Goal: Transaction & Acquisition: Purchase product/service

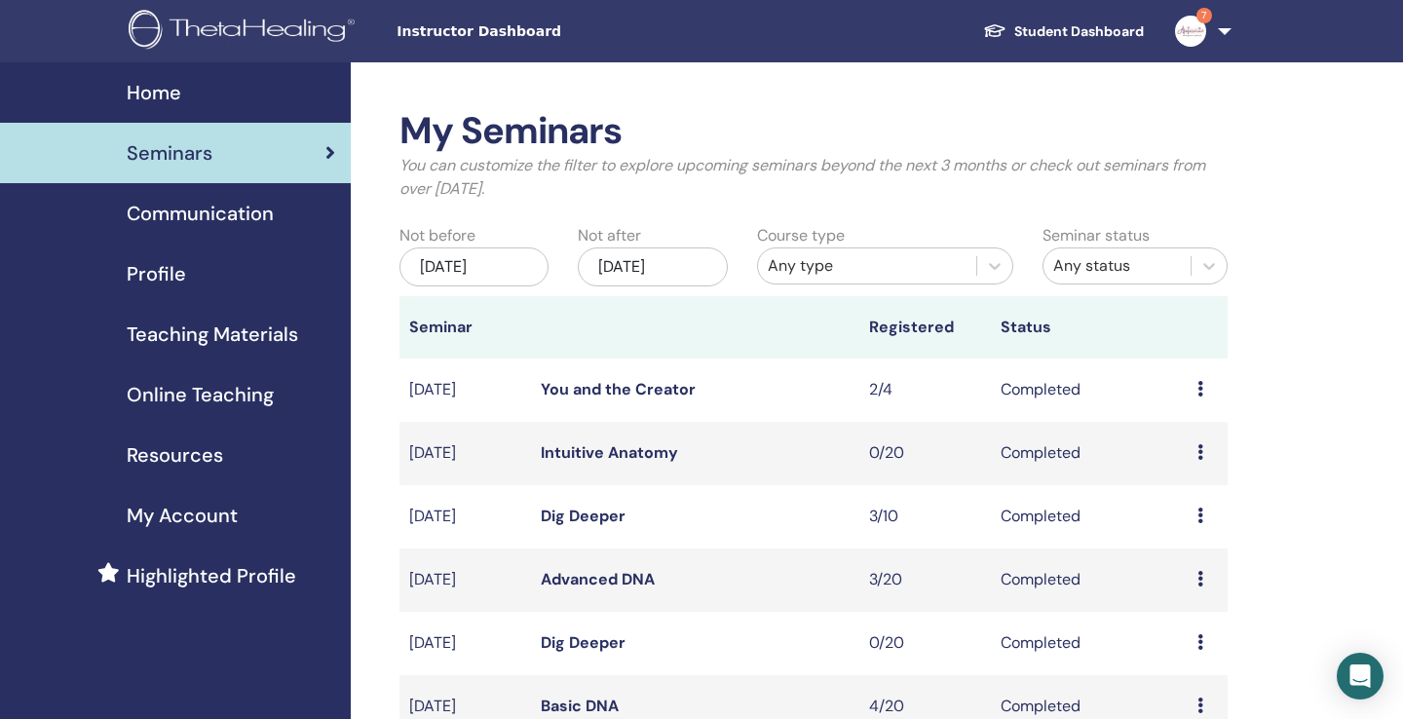
click at [1196, 388] on td "Preview Attendees" at bounding box center [1208, 390] width 40 height 63
click at [1207, 385] on div "Preview Attendees" at bounding box center [1208, 389] width 20 height 23
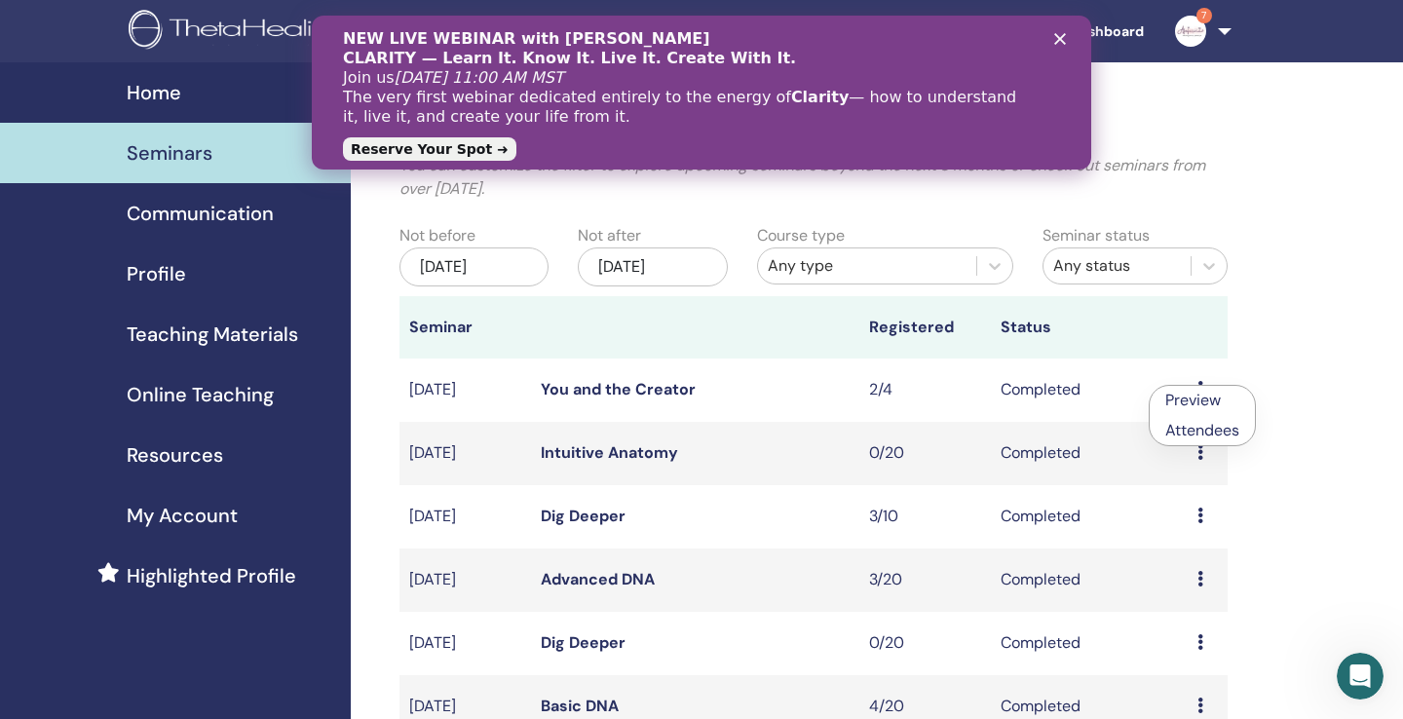
click at [1205, 426] on link "Attendees" at bounding box center [1202, 430] width 74 height 20
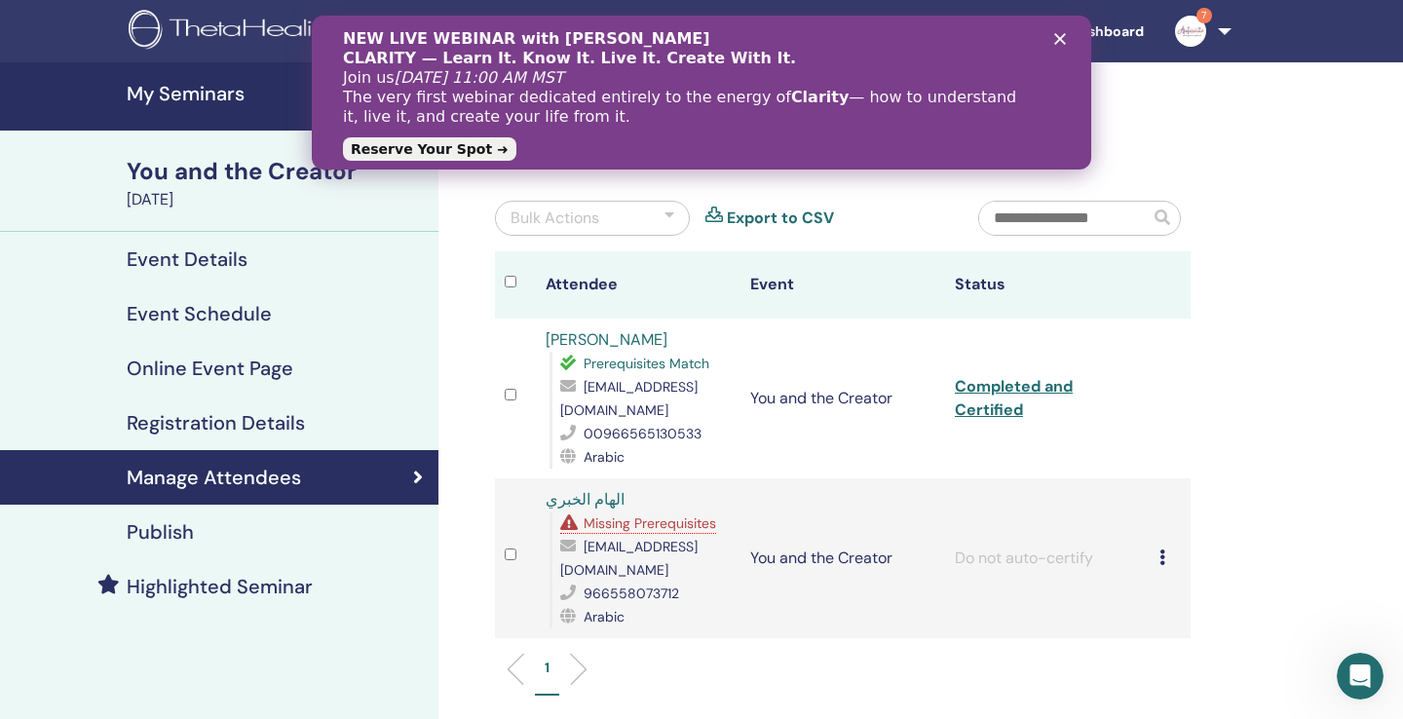
click at [1163, 557] on icon at bounding box center [1163, 558] width 6 height 16
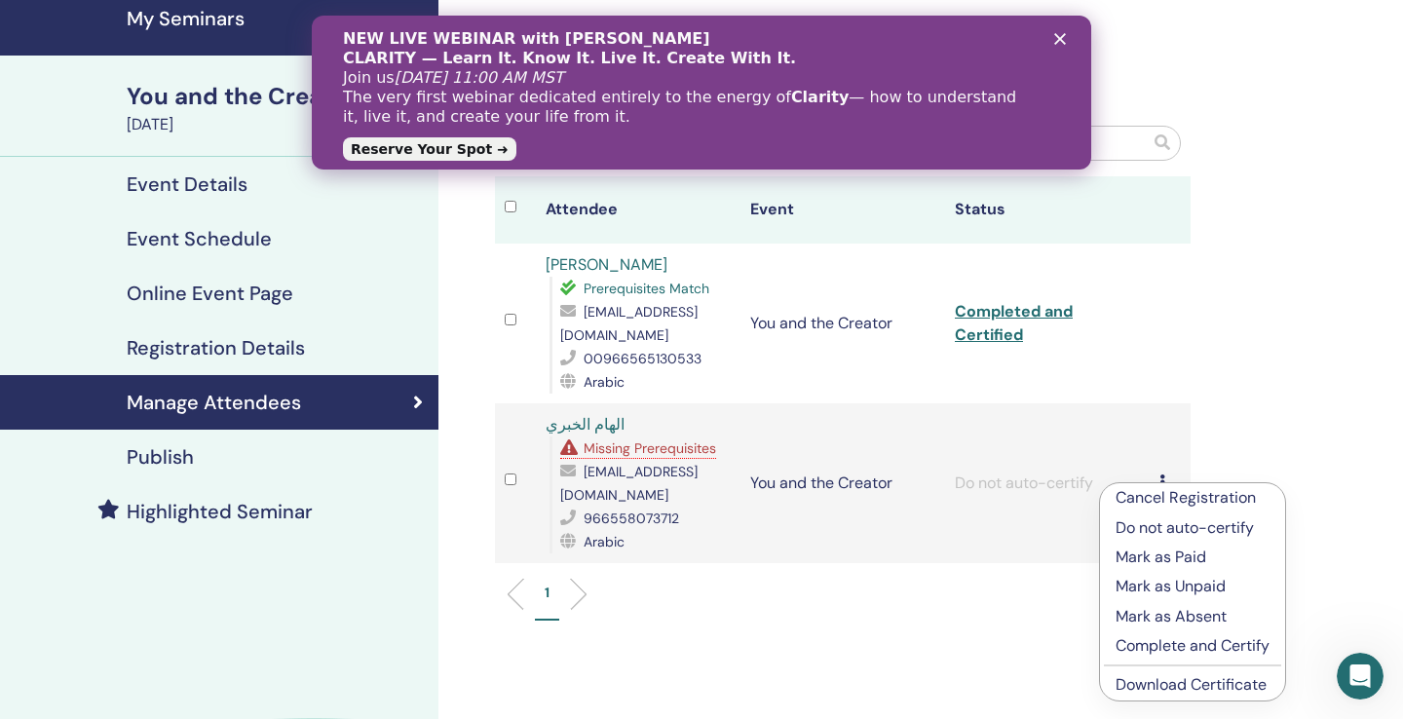
scroll to position [76, 0]
click at [1169, 642] on p "Complete and Certify" at bounding box center [1193, 644] width 154 height 23
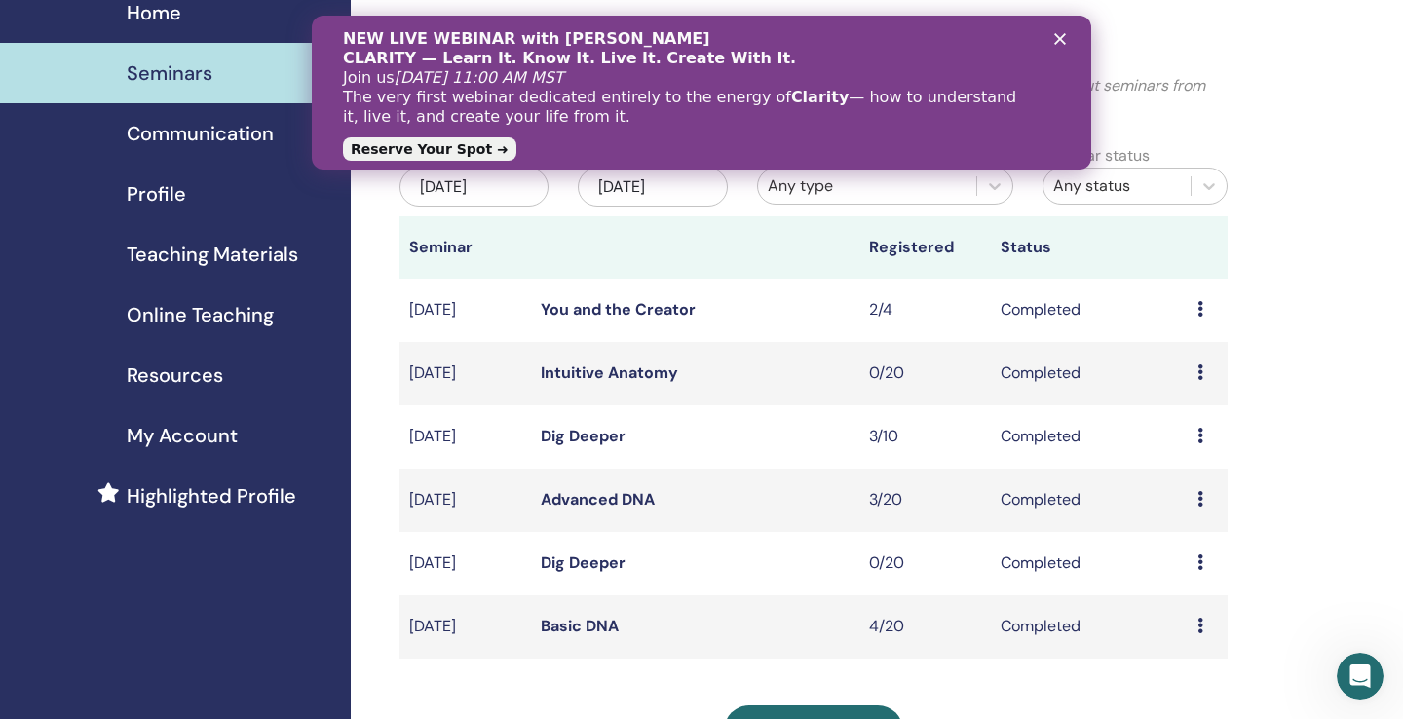
scroll to position [89, 0]
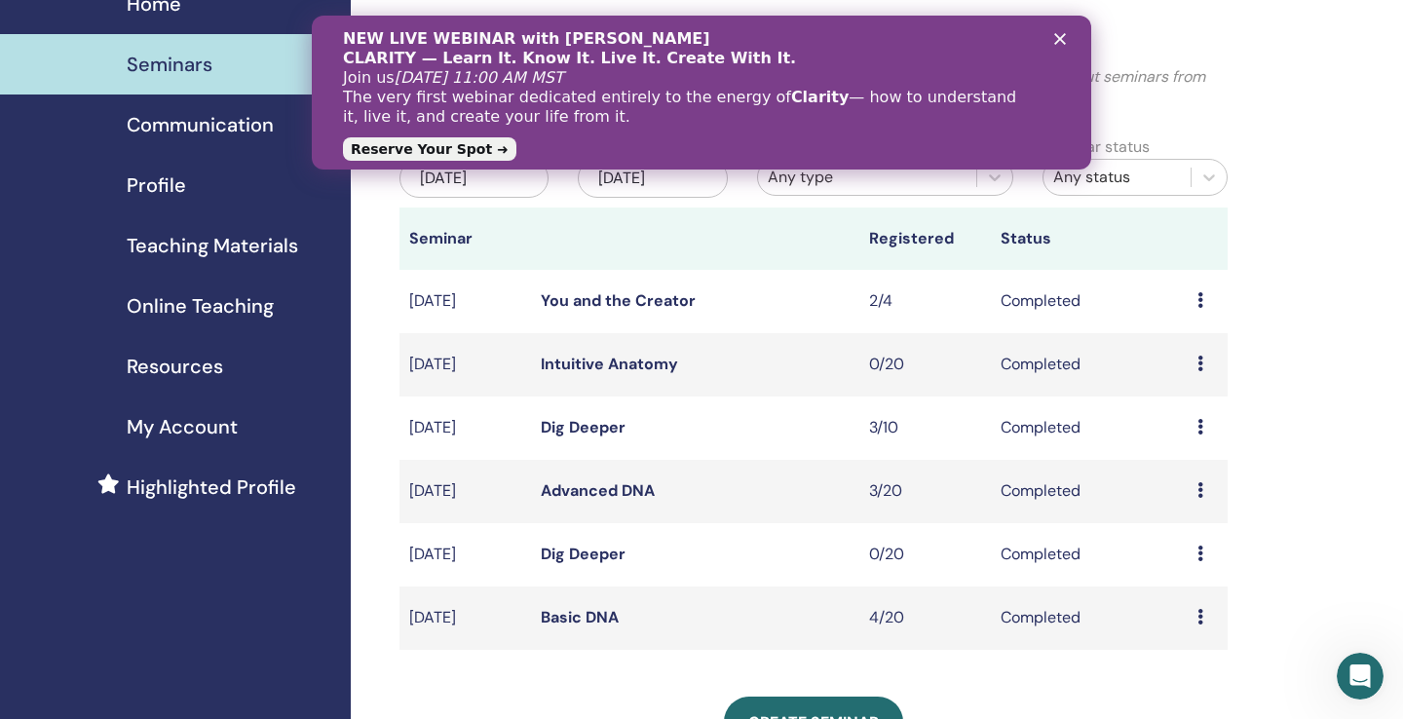
click at [1200, 426] on icon at bounding box center [1201, 427] width 6 height 16
click at [1202, 467] on link "Attendees" at bounding box center [1195, 471] width 74 height 20
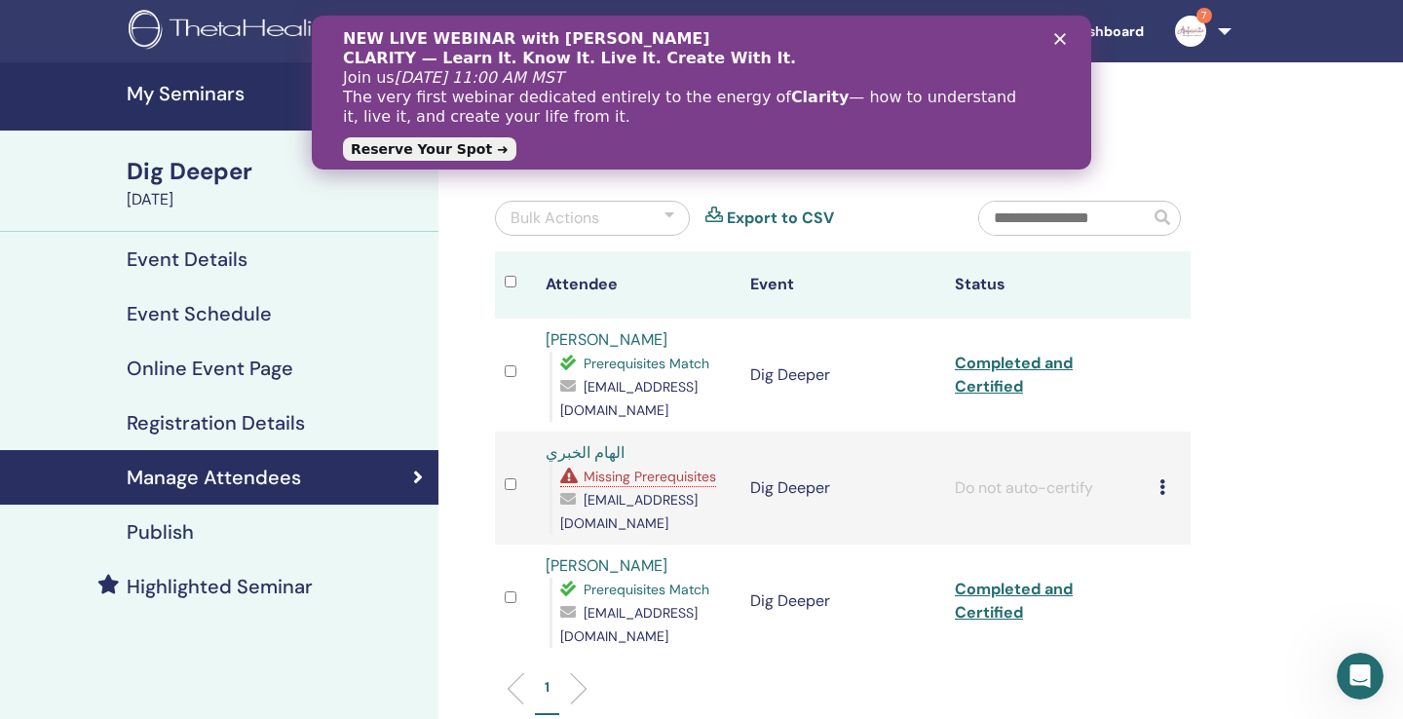
click at [1163, 486] on icon at bounding box center [1163, 487] width 6 height 16
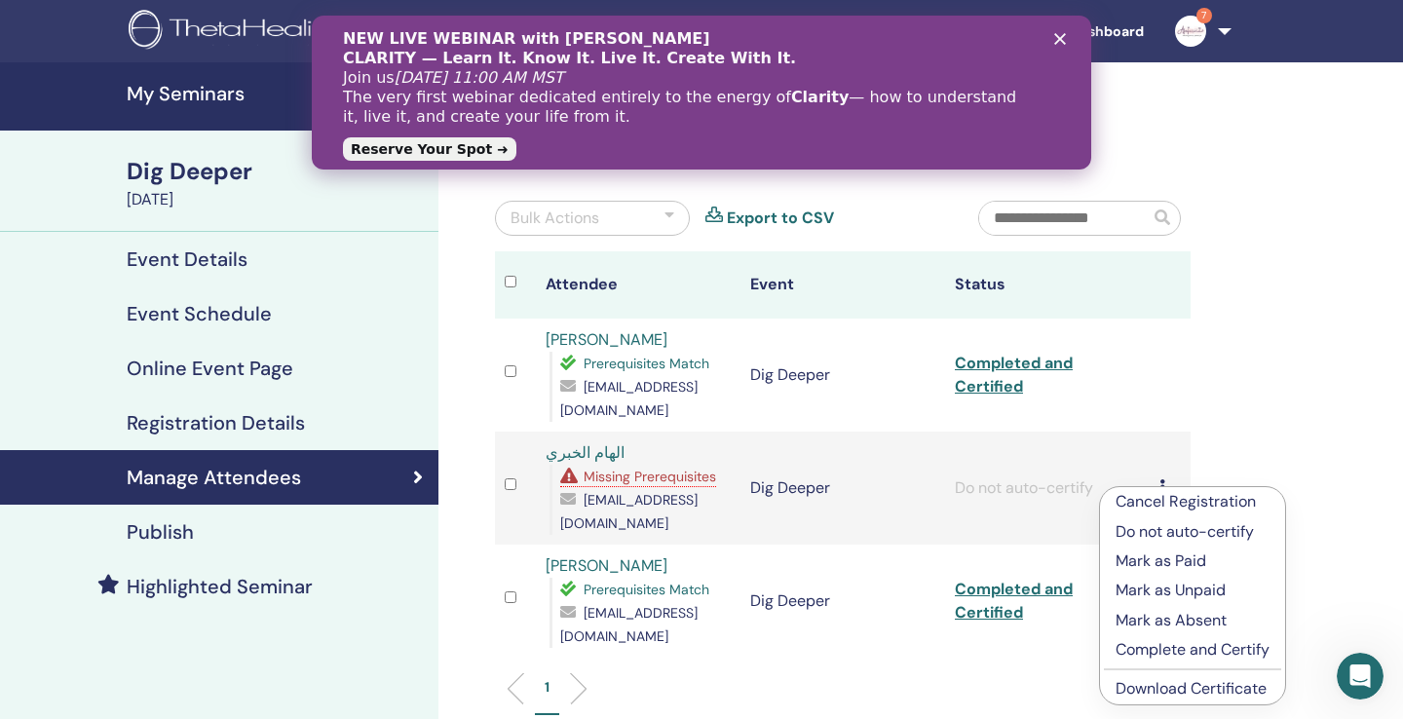
click at [1186, 648] on p "Complete and Certify" at bounding box center [1193, 649] width 154 height 23
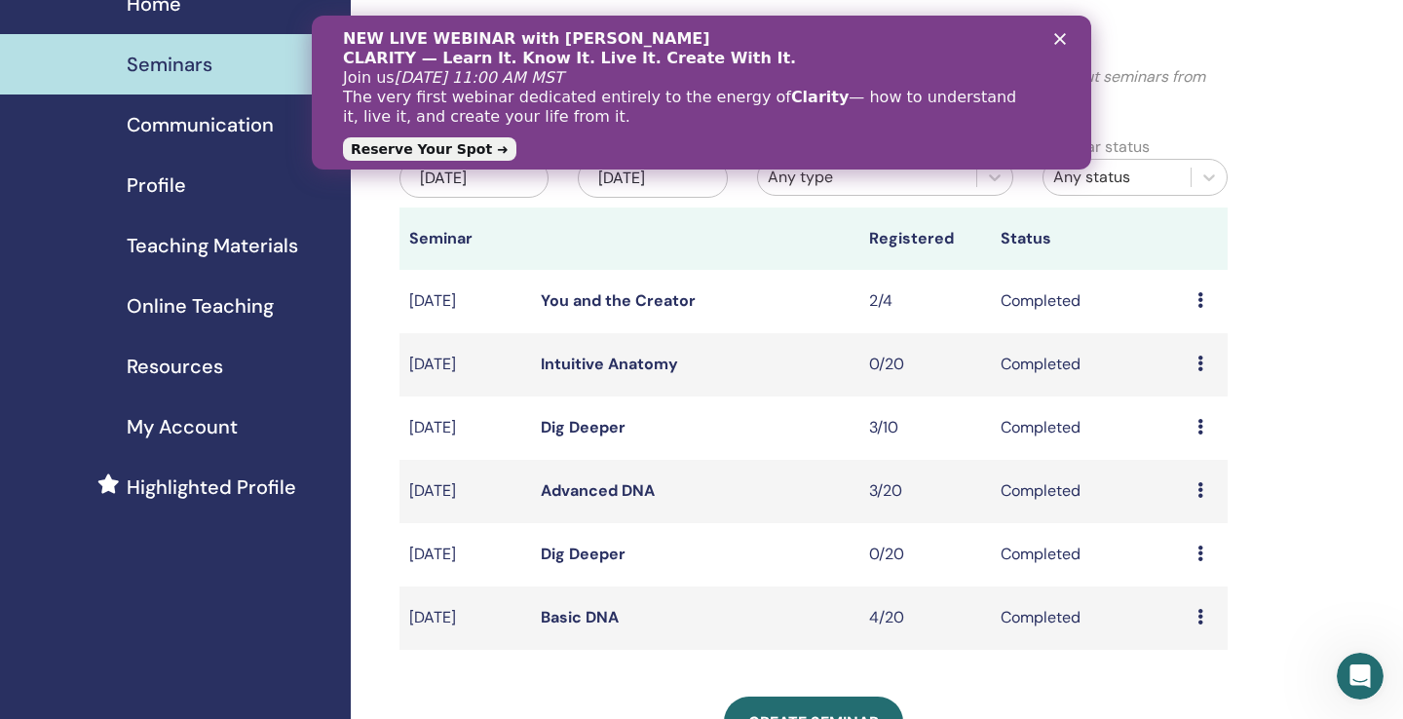
click at [1201, 428] on icon at bounding box center [1201, 427] width 6 height 16
click at [1198, 476] on link "Attendees" at bounding box center [1197, 473] width 74 height 20
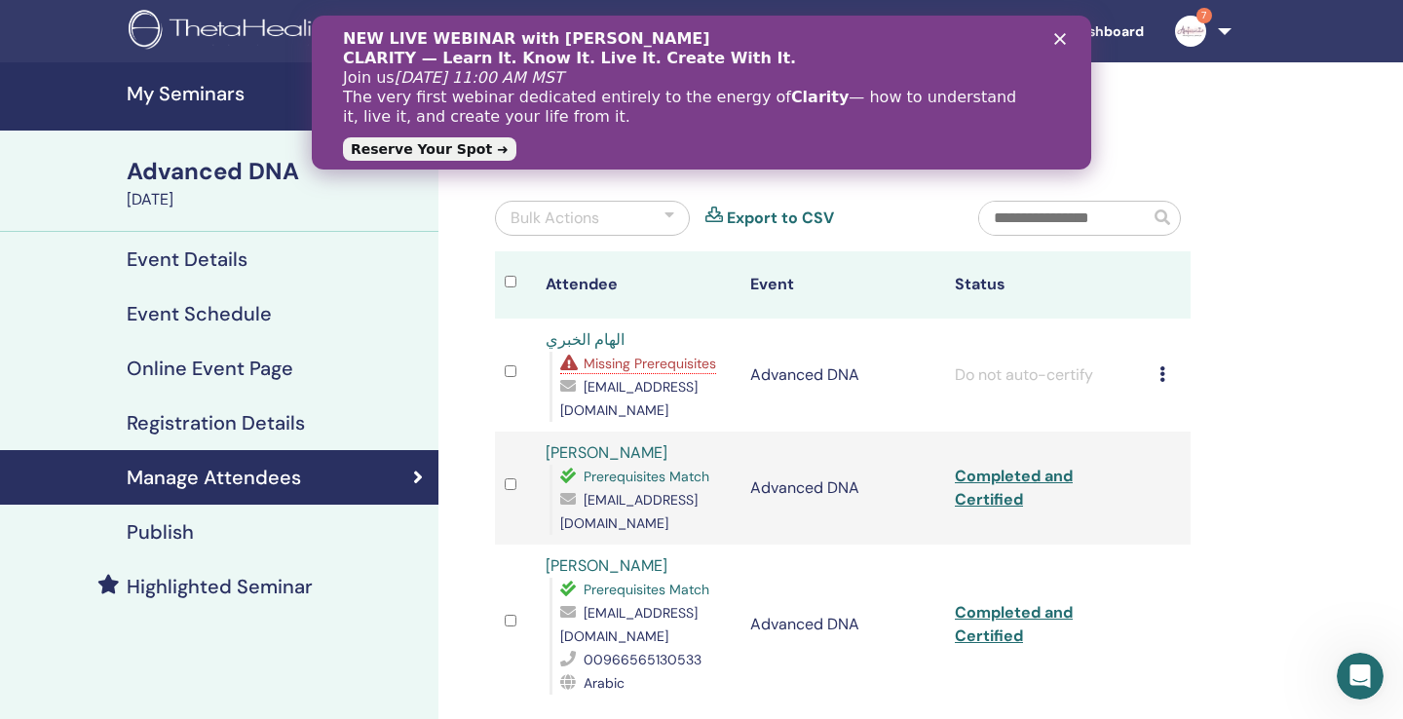
click at [1163, 379] on icon at bounding box center [1163, 374] width 6 height 16
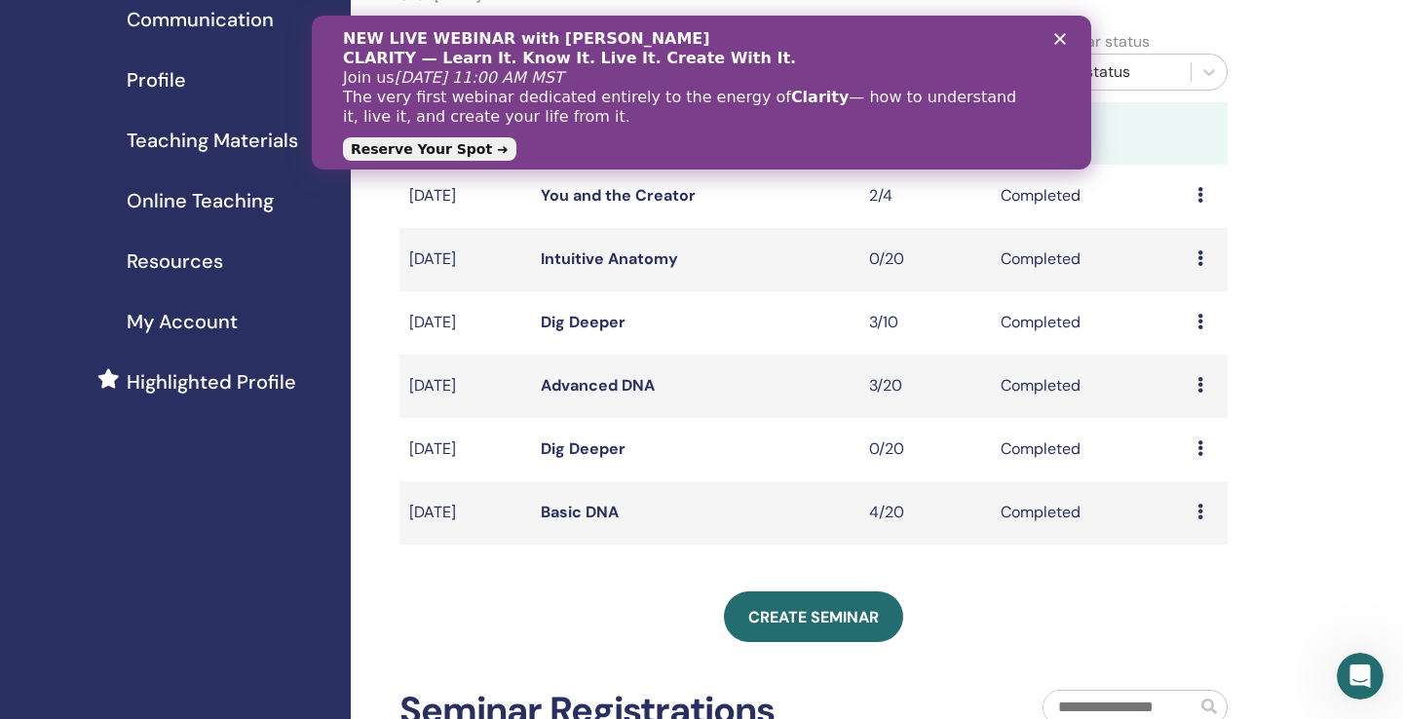
scroll to position [206, 0]
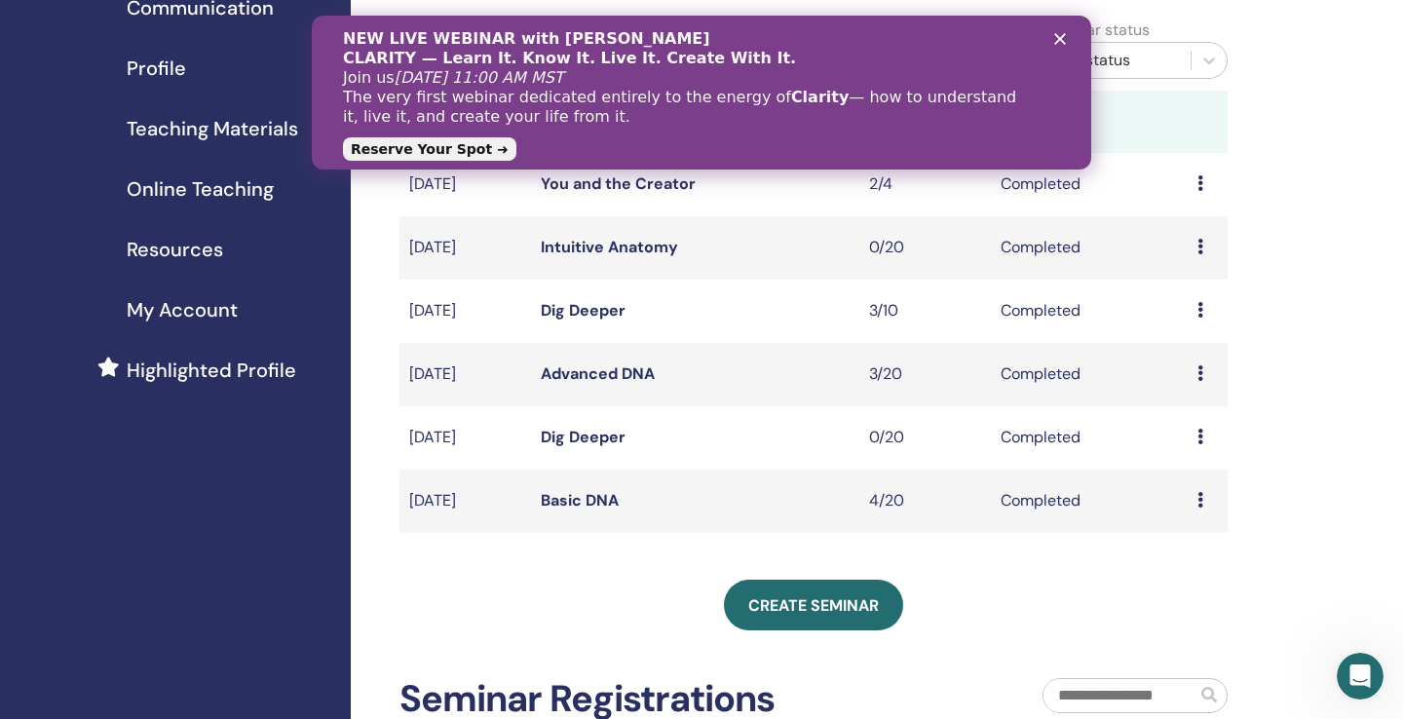
click at [1203, 502] on icon at bounding box center [1201, 500] width 6 height 16
click at [1207, 547] on link "Attendees" at bounding box center [1199, 547] width 74 height 20
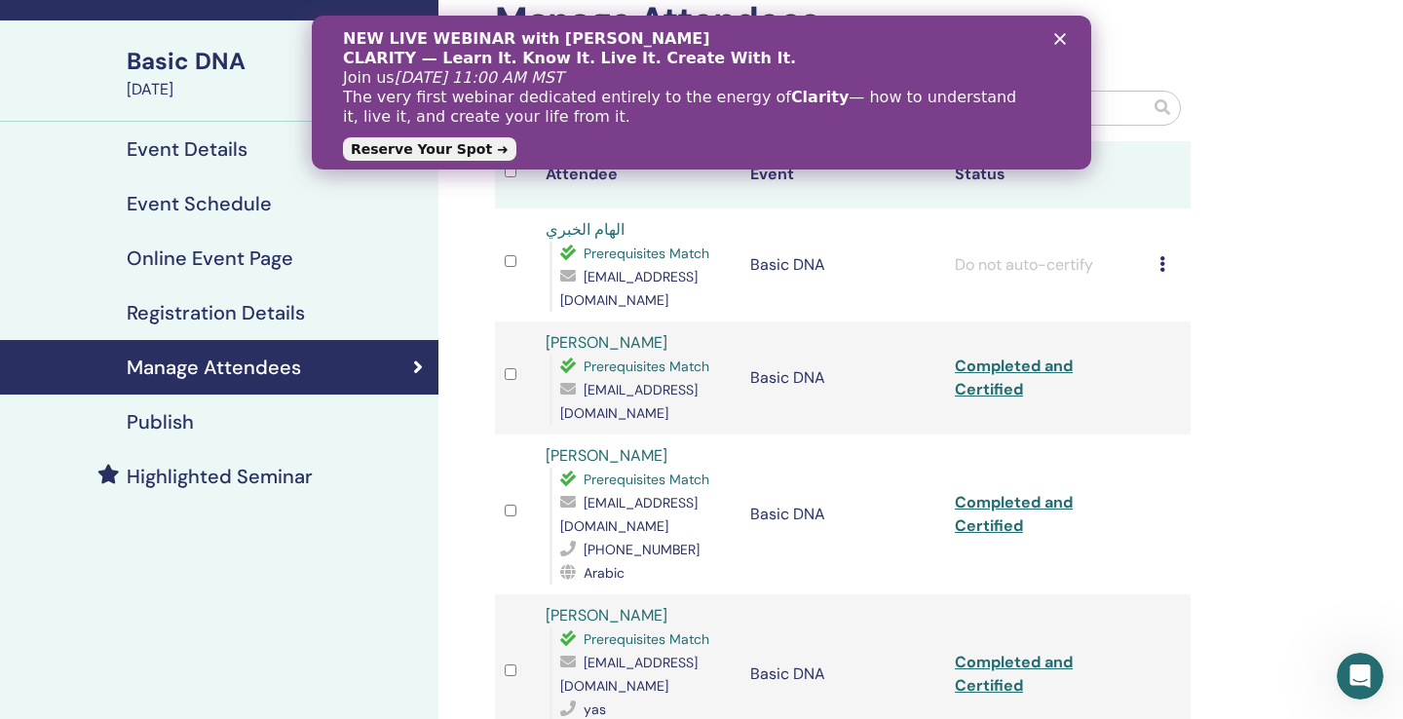
scroll to position [110, 0]
click at [1162, 259] on icon at bounding box center [1163, 264] width 6 height 16
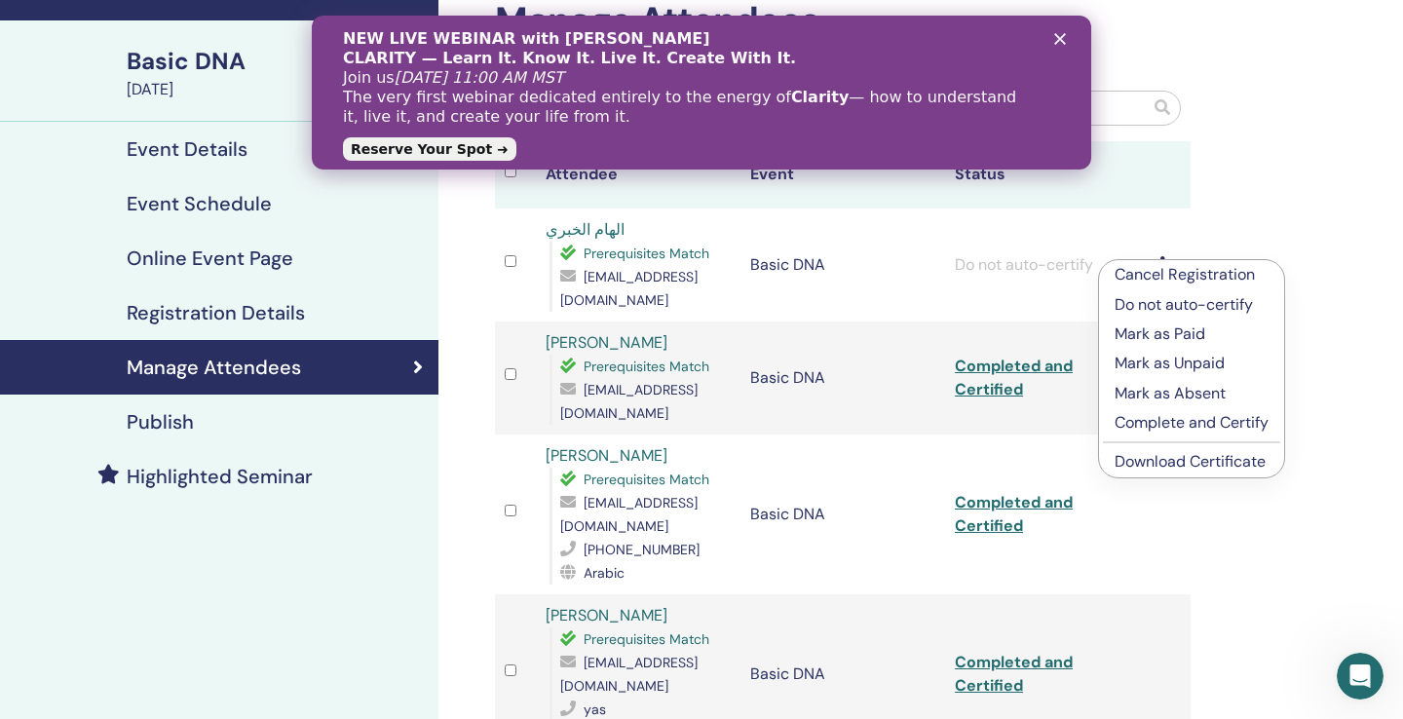
click at [1184, 421] on p "Complete and Certify" at bounding box center [1192, 422] width 154 height 23
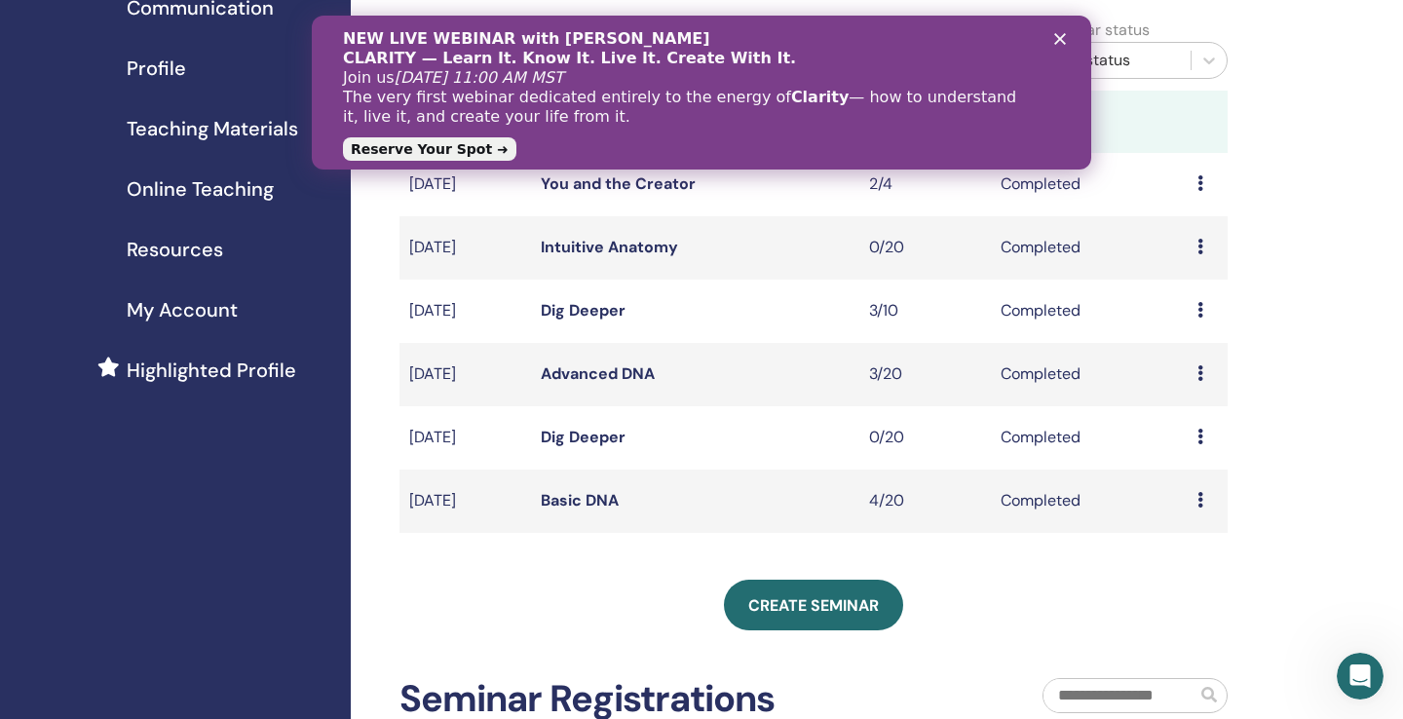
click at [1197, 369] on td "Preview Attendees" at bounding box center [1208, 374] width 40 height 63
click at [1203, 370] on icon at bounding box center [1201, 373] width 6 height 16
click at [1200, 410] on link "Attendees" at bounding box center [1199, 415] width 74 height 20
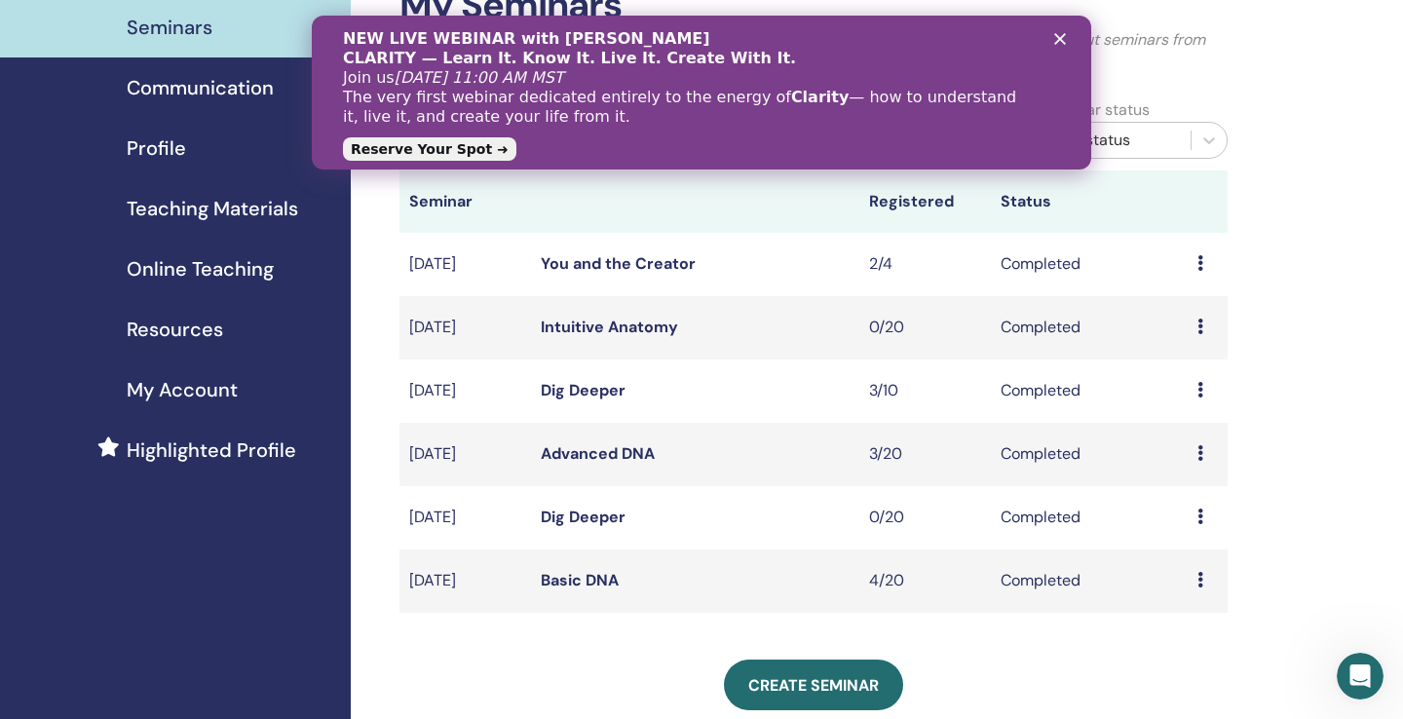
scroll to position [123, 0]
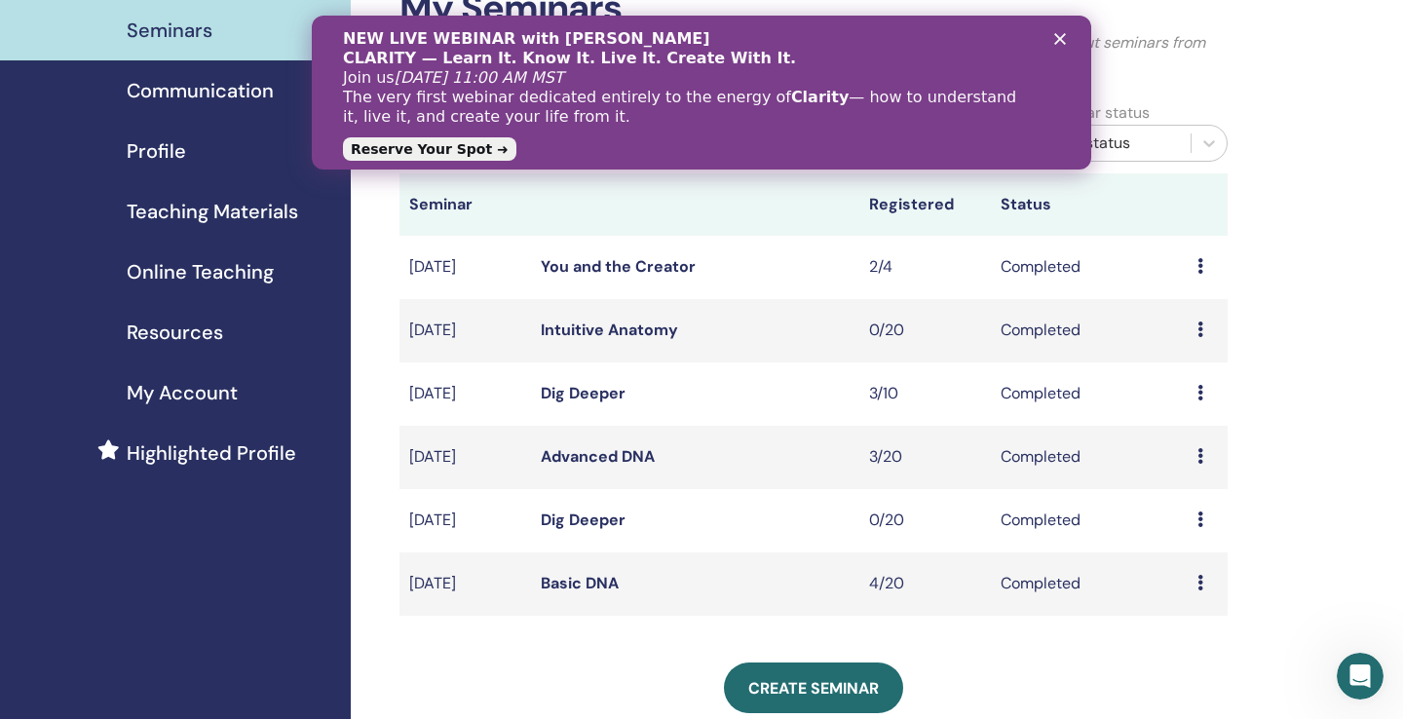
click at [1200, 393] on icon at bounding box center [1201, 393] width 6 height 16
click at [1200, 434] on link "Attendees" at bounding box center [1196, 438] width 74 height 20
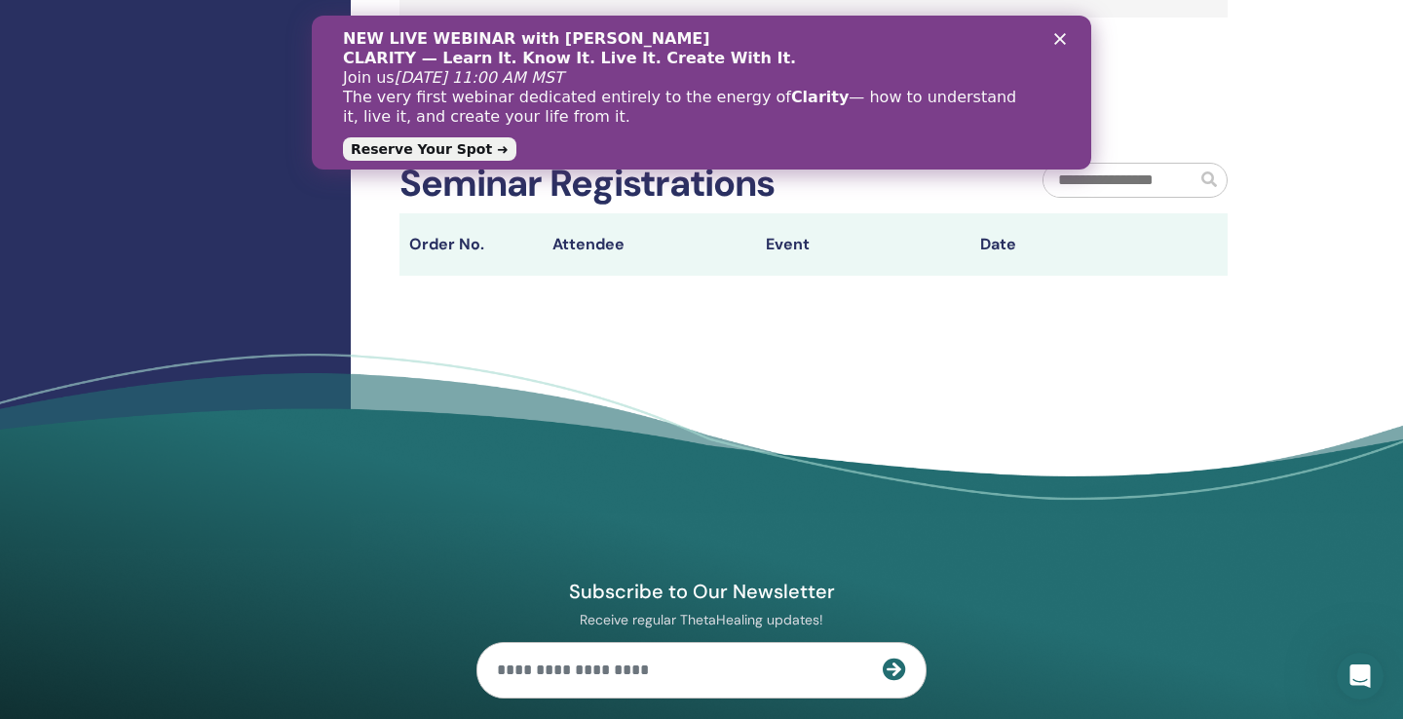
scroll to position [448, 0]
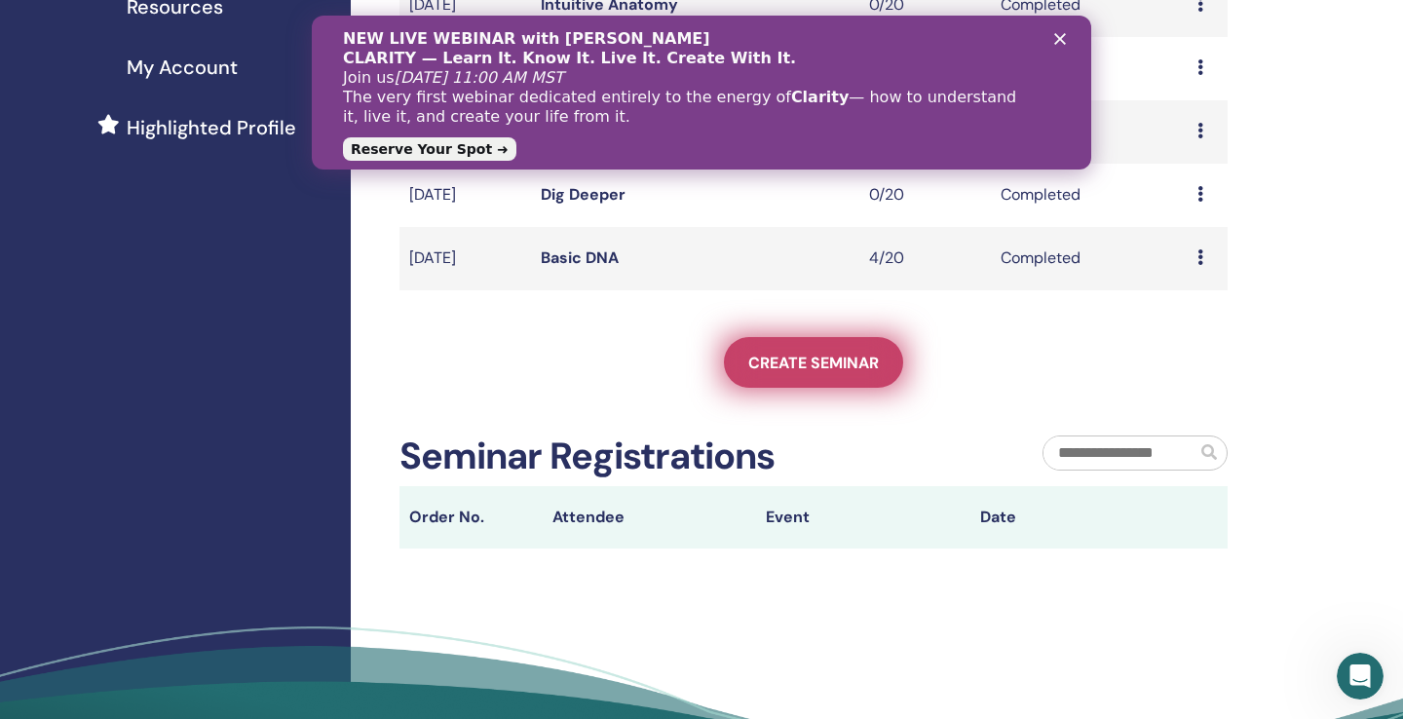
click at [766, 378] on link "Create seminar" at bounding box center [813, 362] width 179 height 51
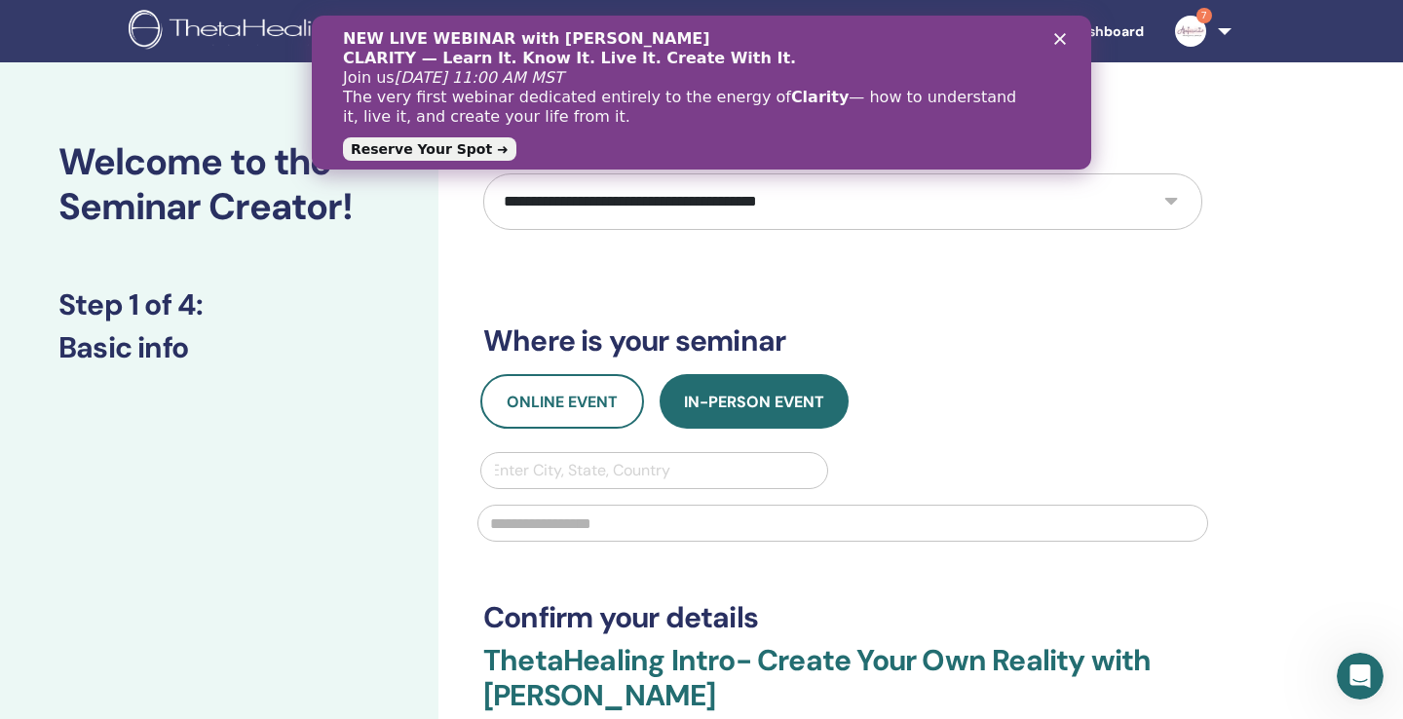
select select "****"
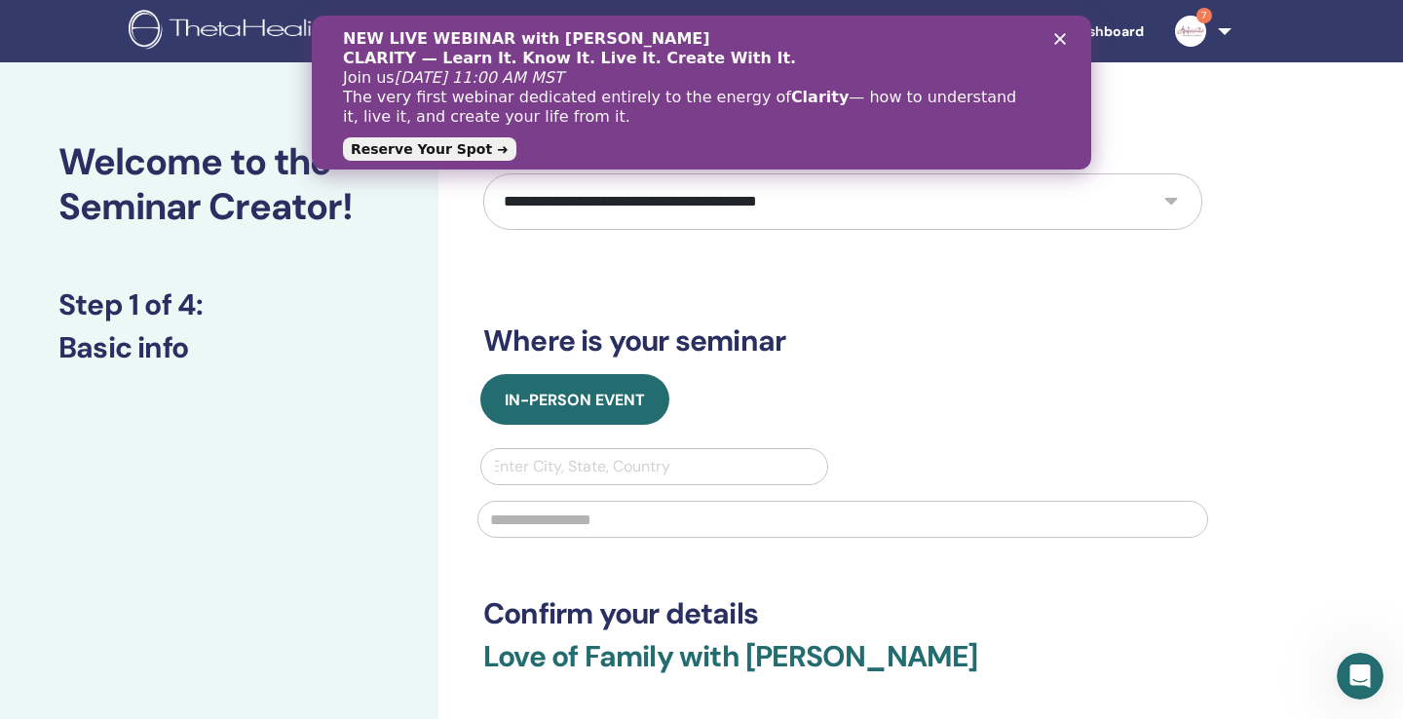
click at [1059, 37] on polygon "Close" at bounding box center [1060, 39] width 12 height 12
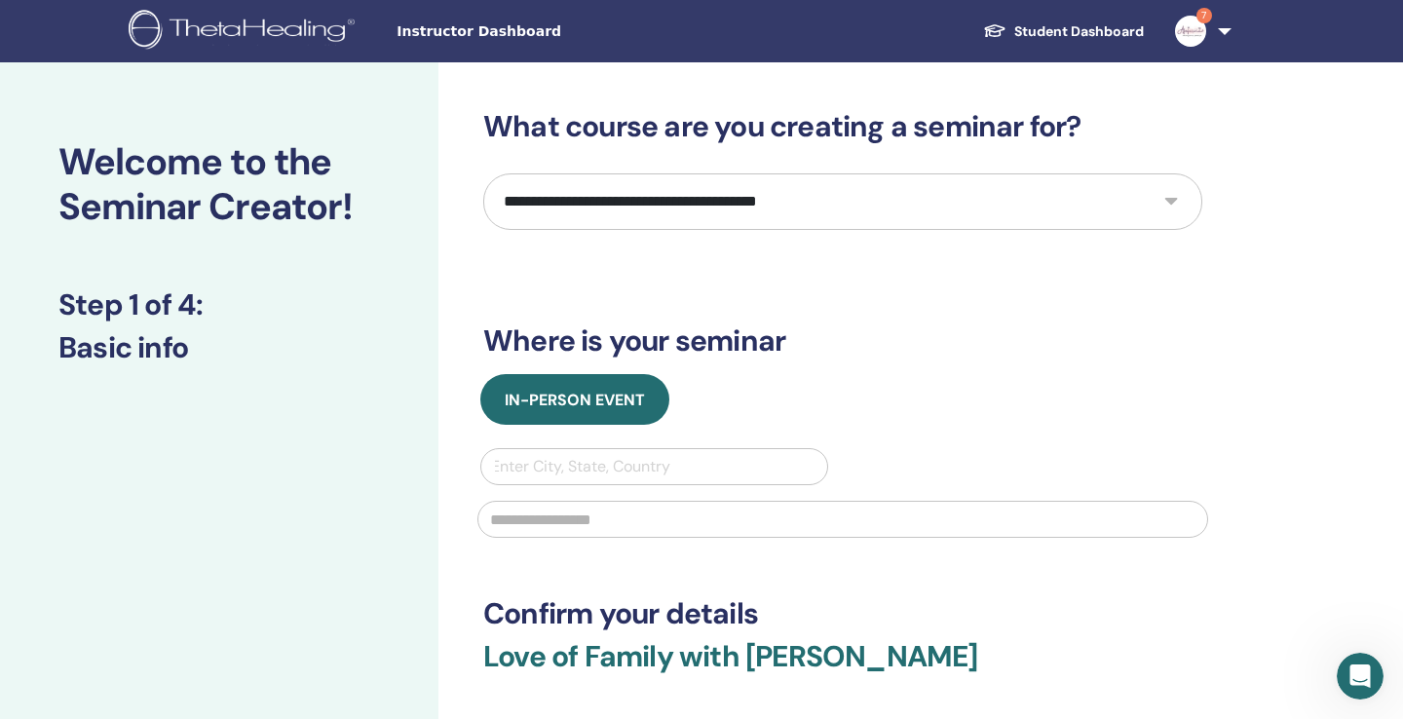
click at [1178, 31] on img at bounding box center [1190, 31] width 31 height 31
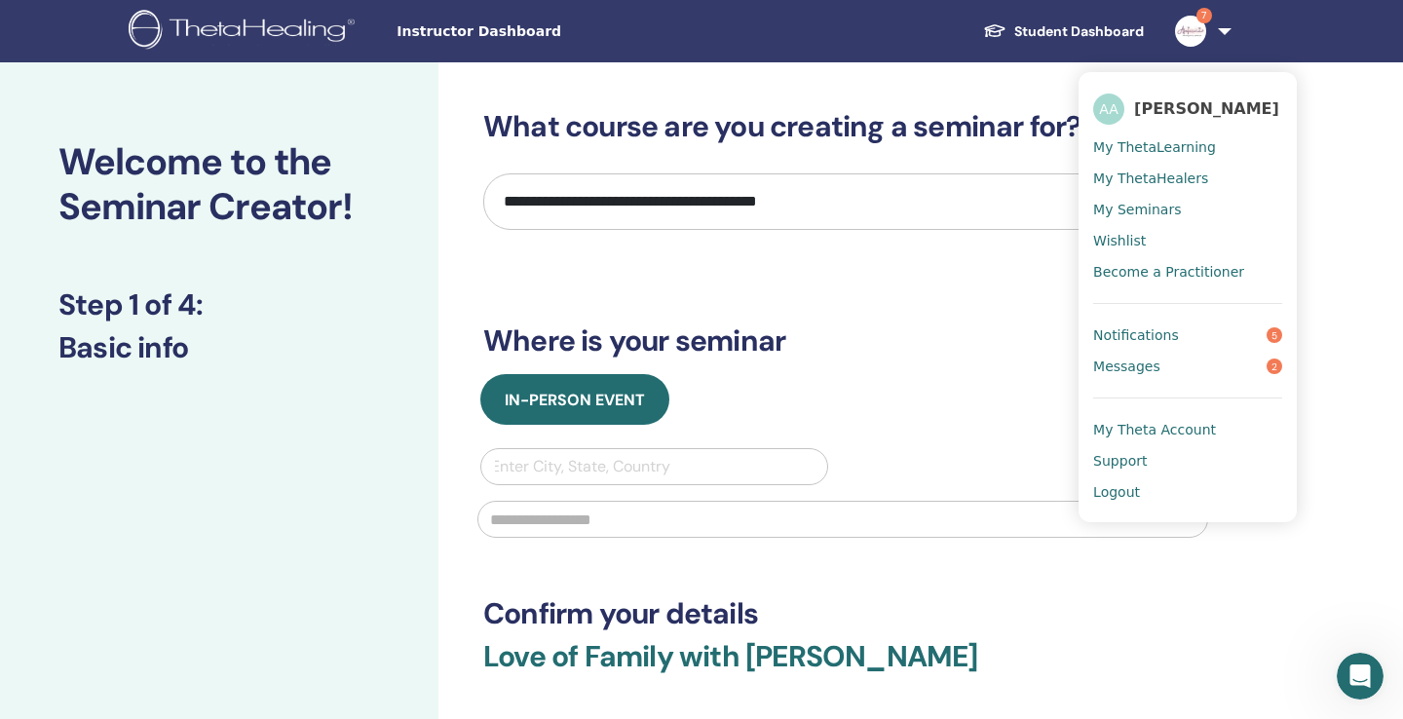
click at [1203, 374] on link "Messages 2" at bounding box center [1187, 366] width 189 height 31
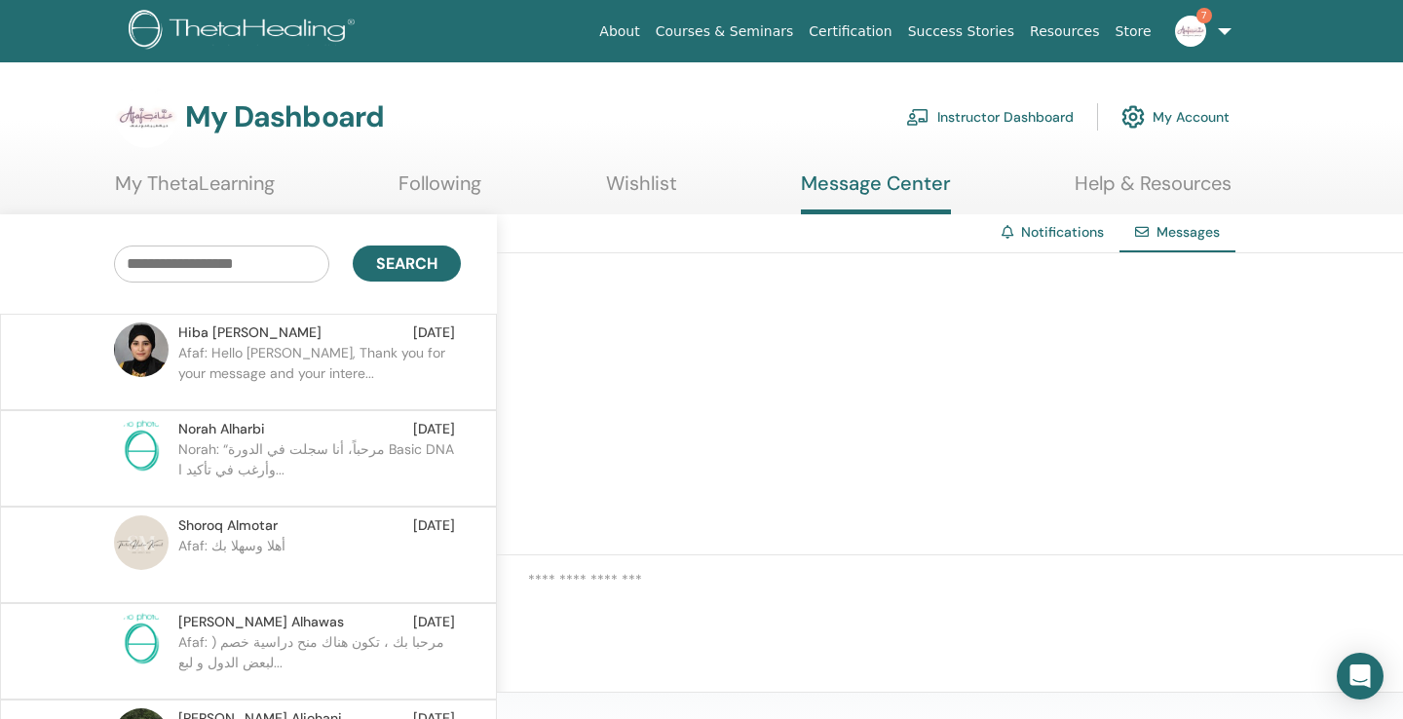
click at [662, 392] on div at bounding box center [950, 404] width 906 height 302
click at [1168, 46] on link "7" at bounding box center [1200, 31] width 80 height 62
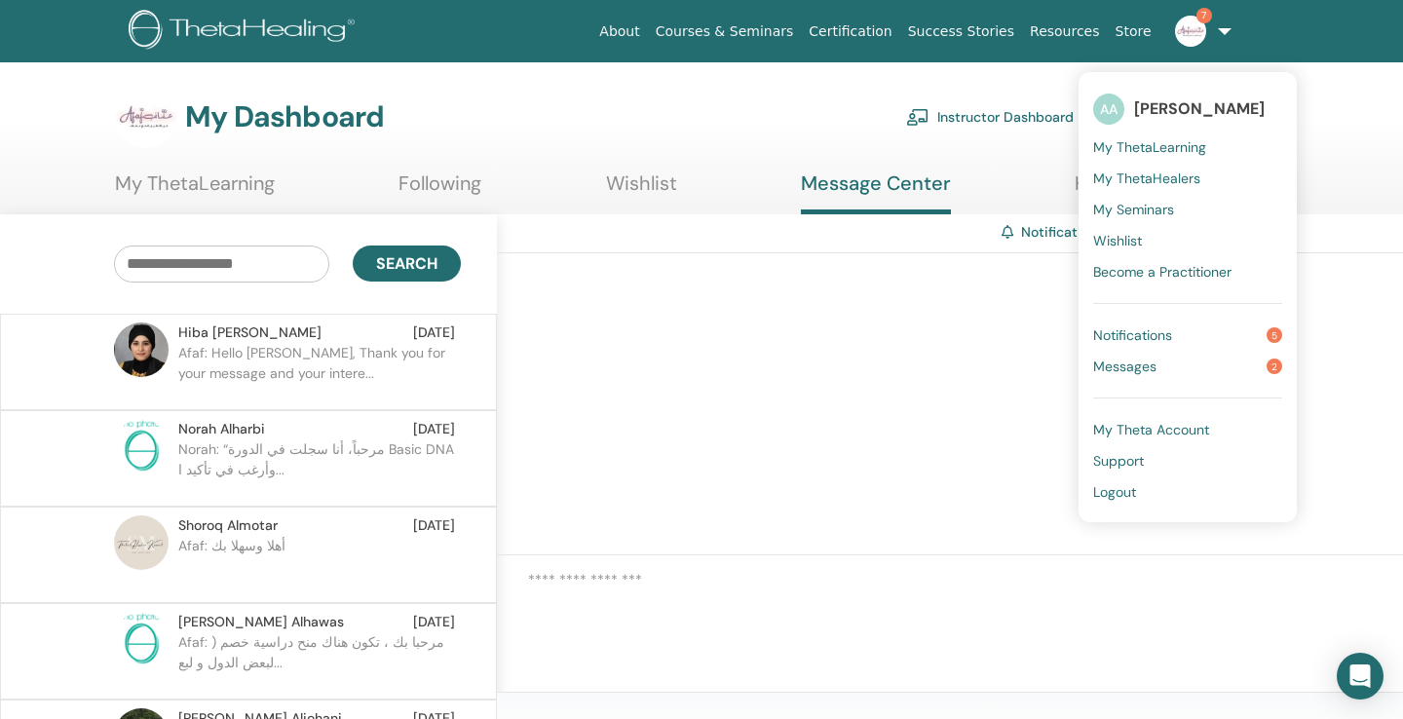
click at [1154, 111] on span "[PERSON_NAME]" at bounding box center [1199, 108] width 131 height 20
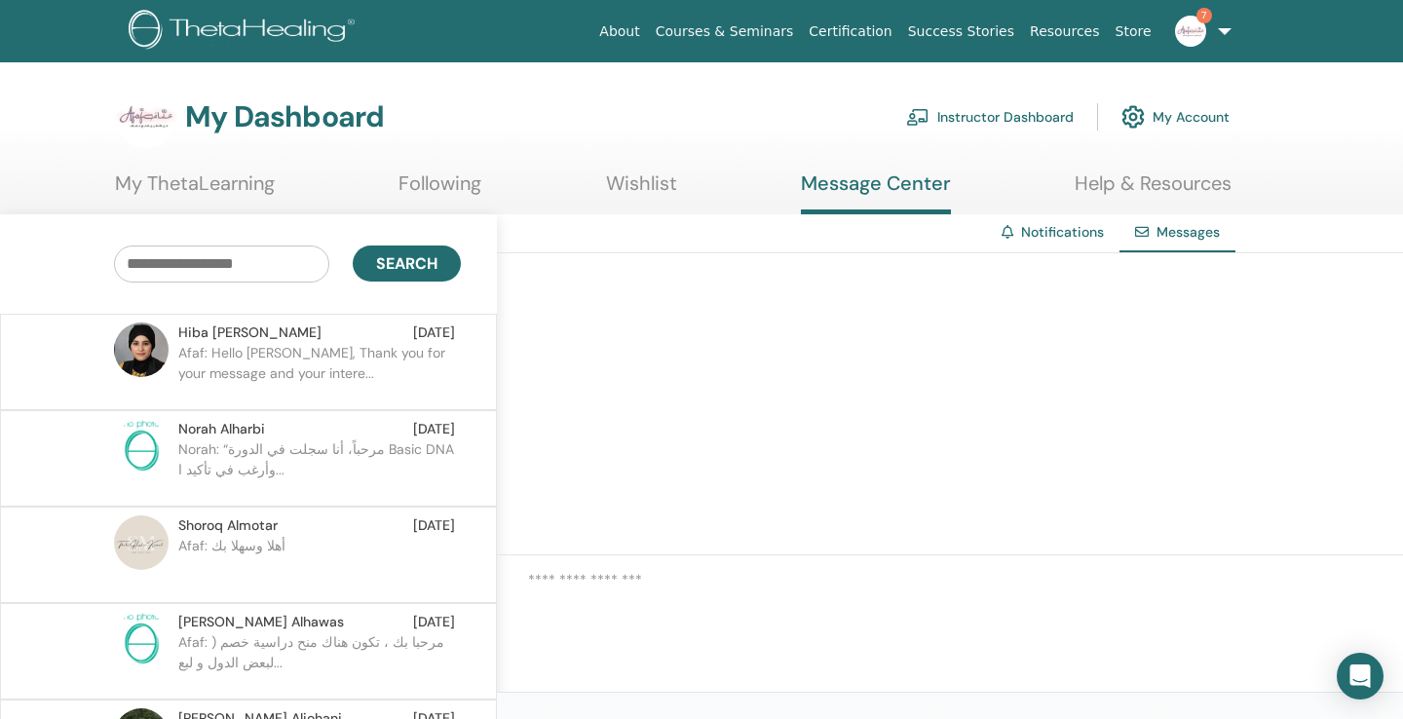
click at [990, 114] on link "Instructor Dashboard" at bounding box center [990, 116] width 168 height 43
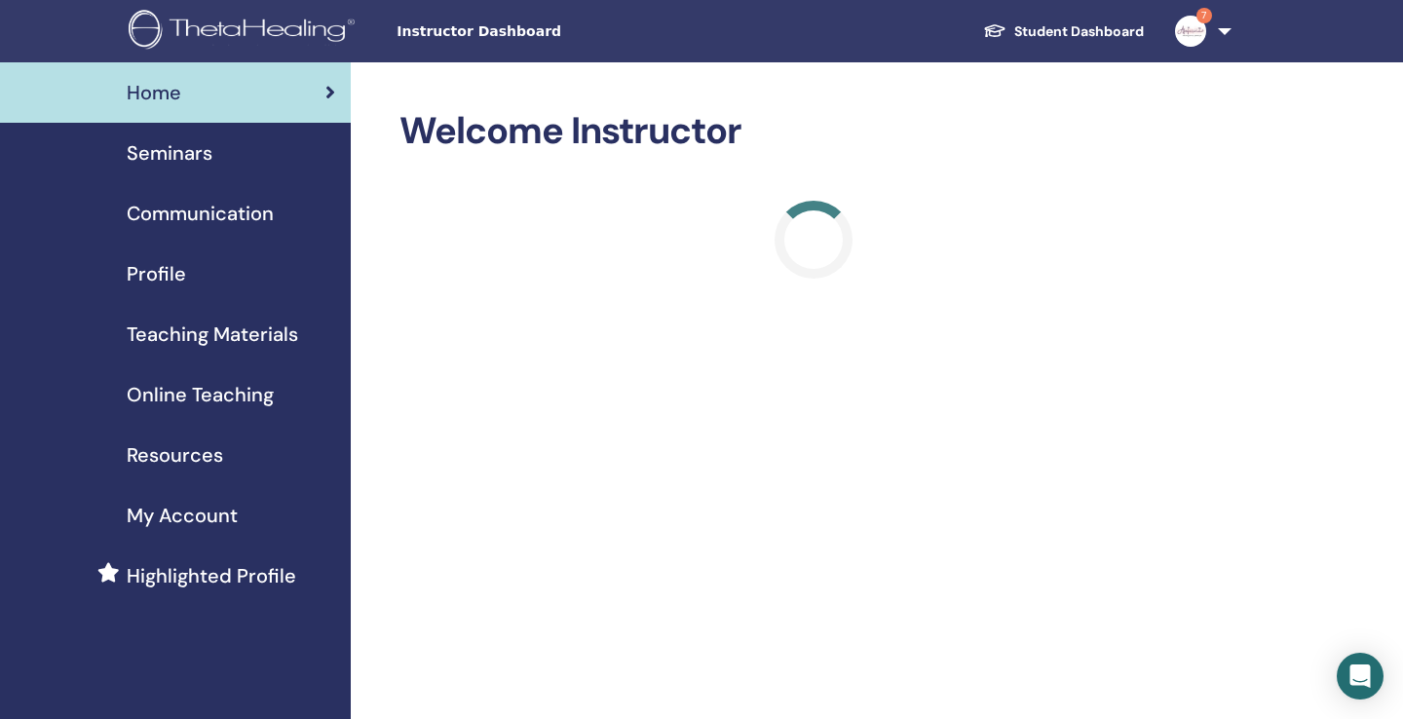
click at [222, 393] on span "Online Teaching" at bounding box center [200, 394] width 147 height 29
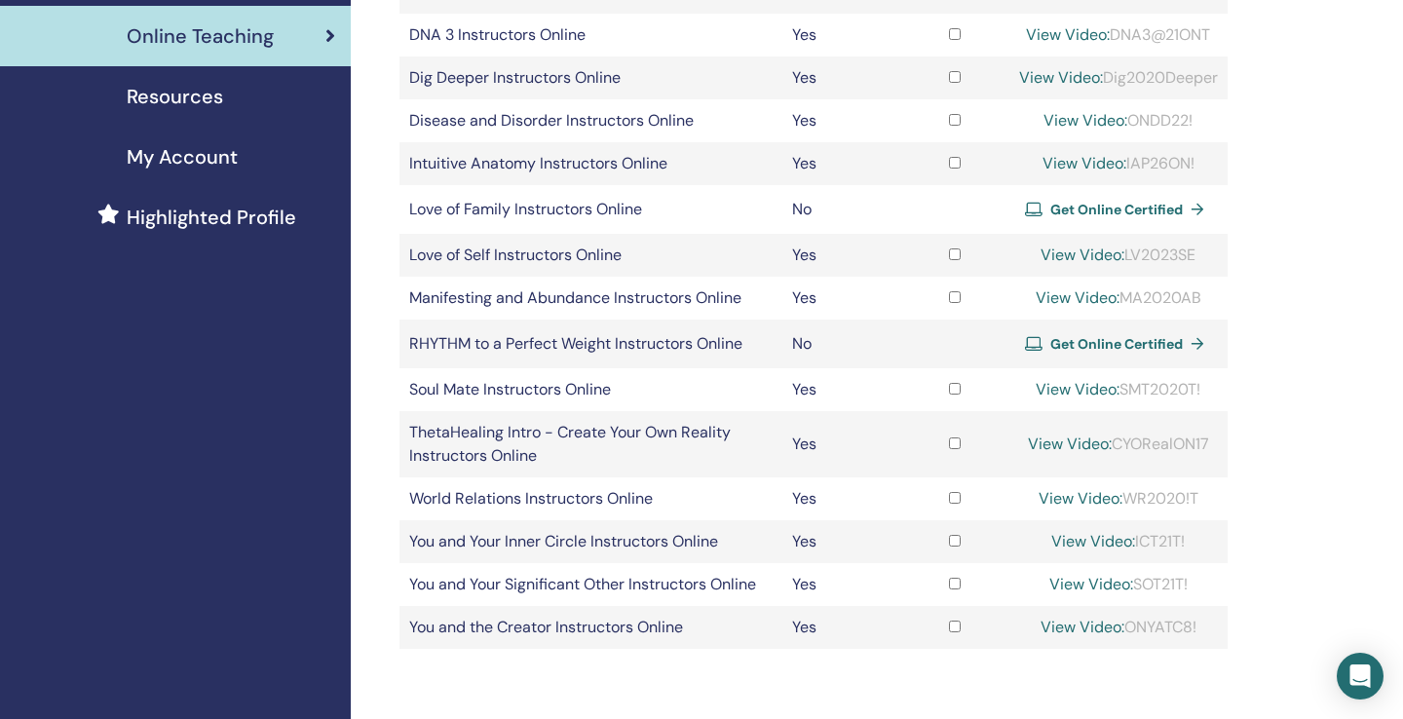
scroll to position [361, 0]
click at [1120, 216] on span "Get Online Certified" at bounding box center [1116, 208] width 133 height 18
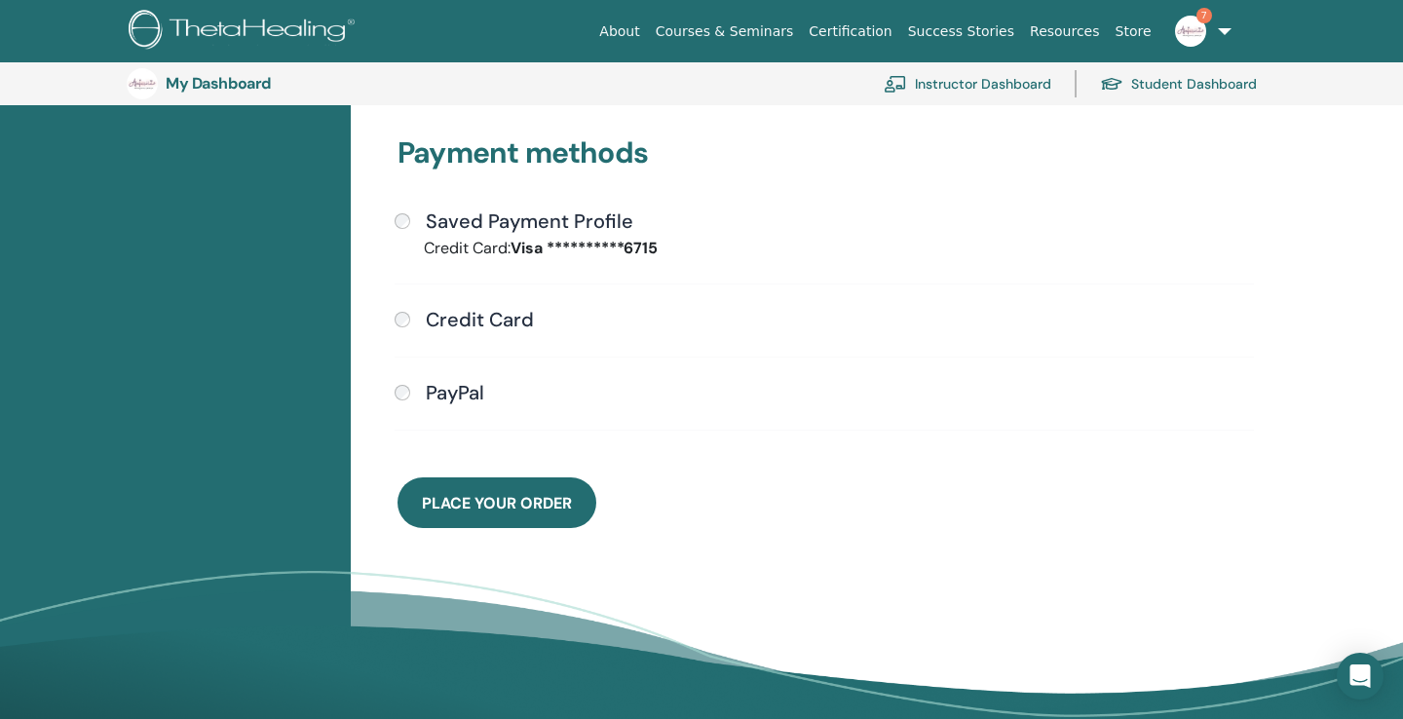
scroll to position [505, 0]
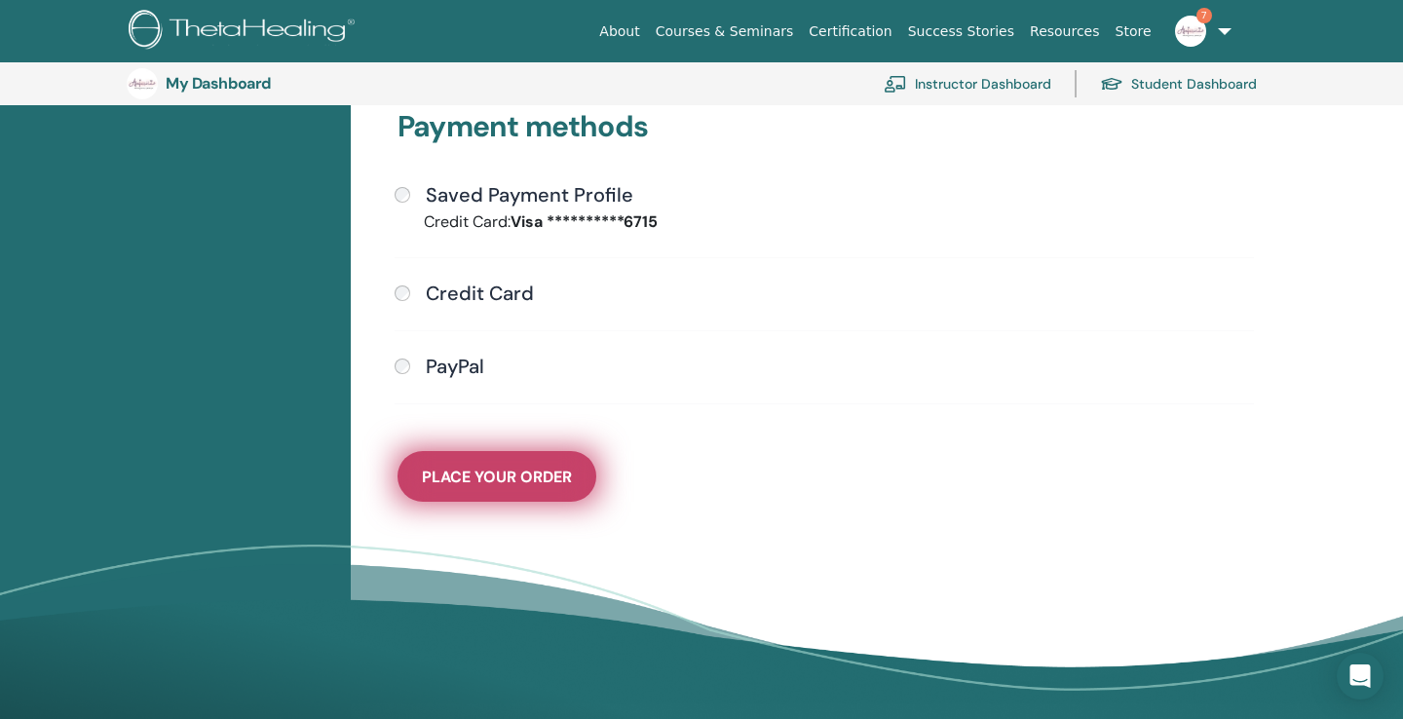
click at [496, 467] on span "Place Your Order" at bounding box center [497, 477] width 150 height 20
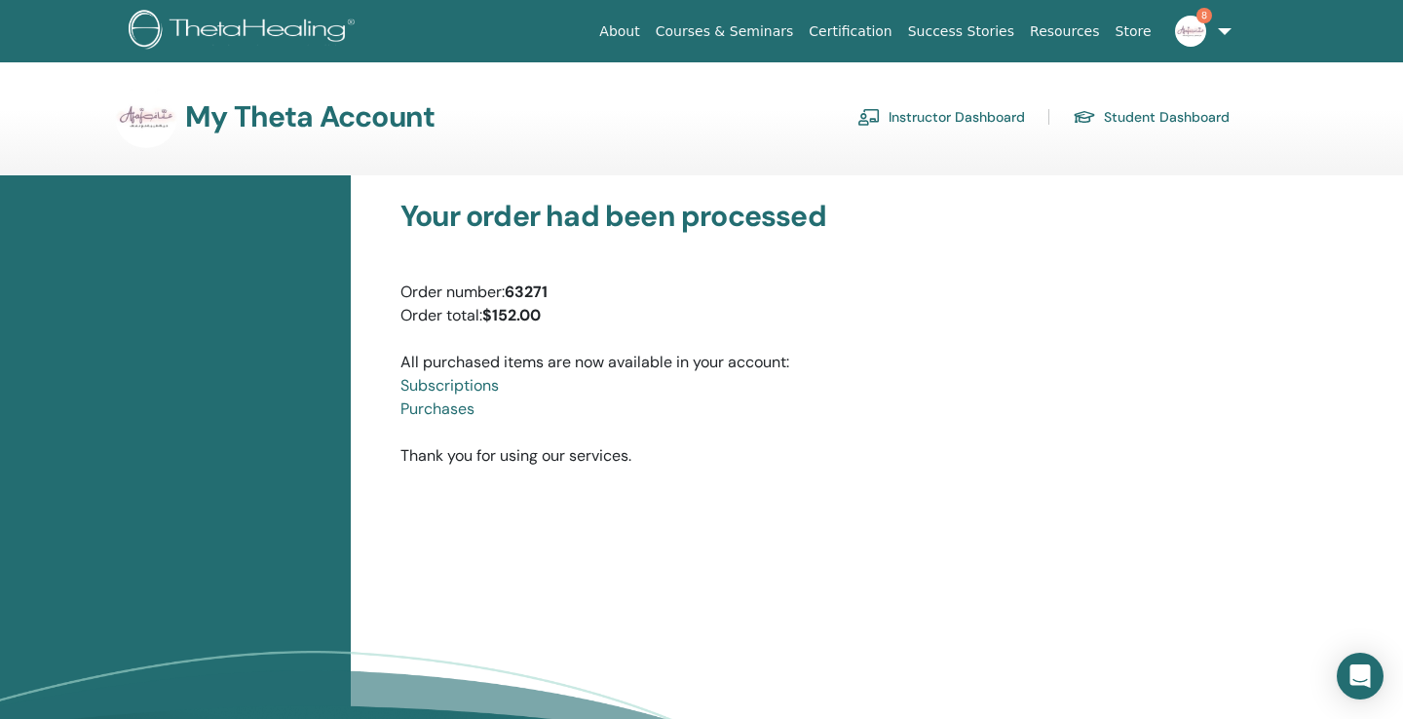
click at [933, 114] on link "Instructor Dashboard" at bounding box center [941, 116] width 168 height 31
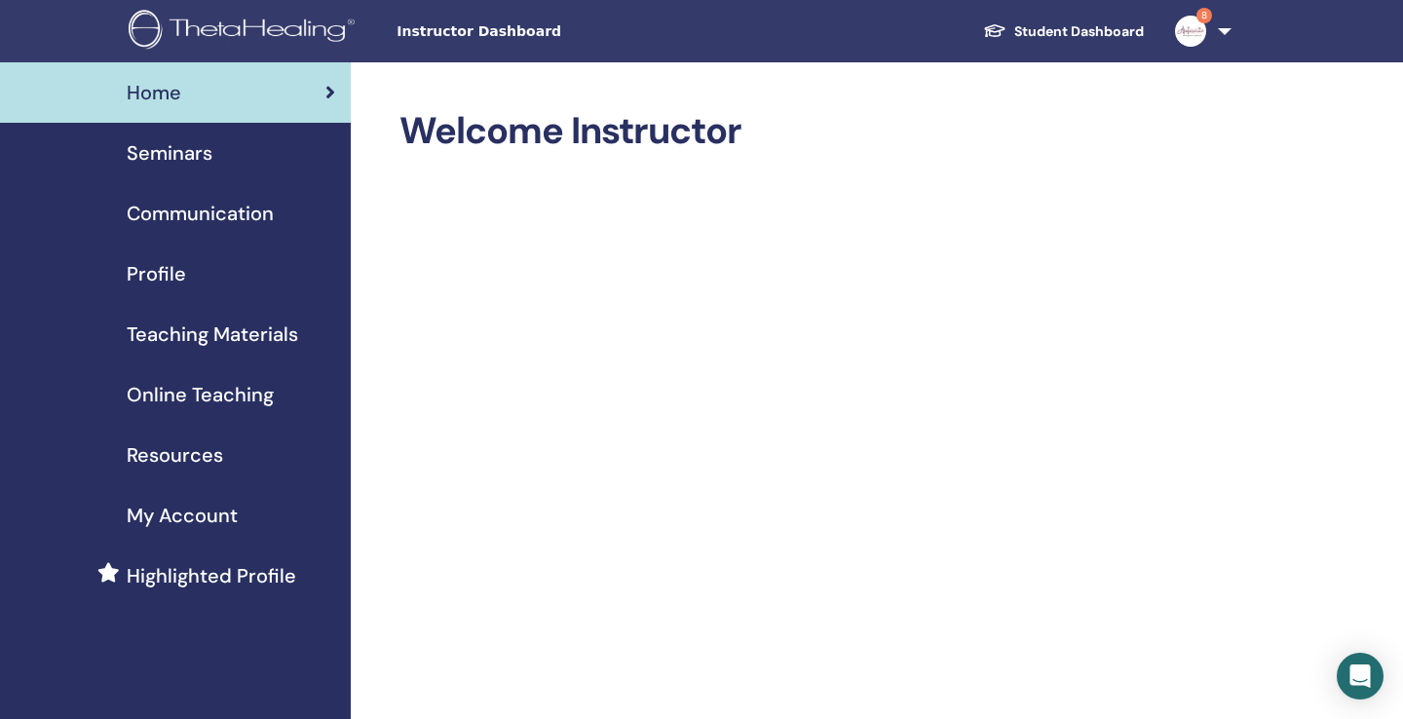
click at [187, 156] on span "Seminars" at bounding box center [170, 152] width 86 height 29
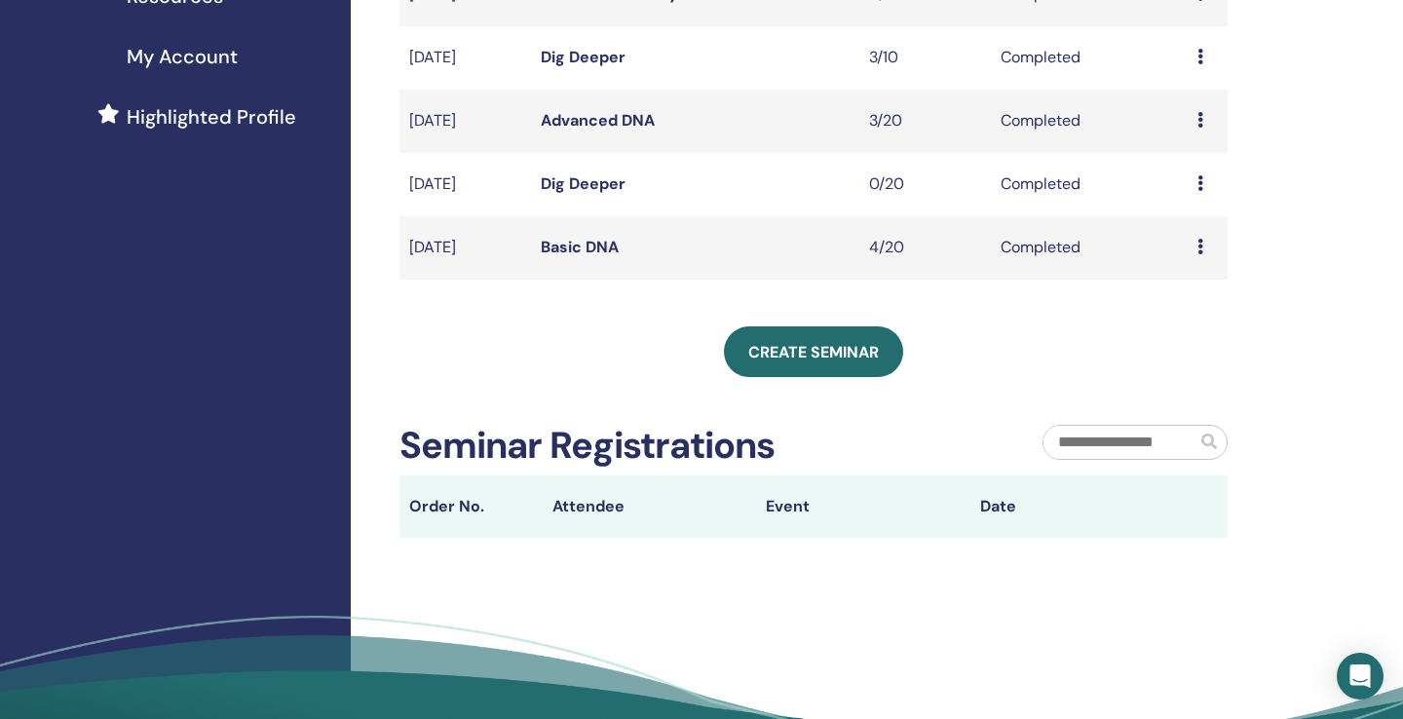
scroll to position [611, 0]
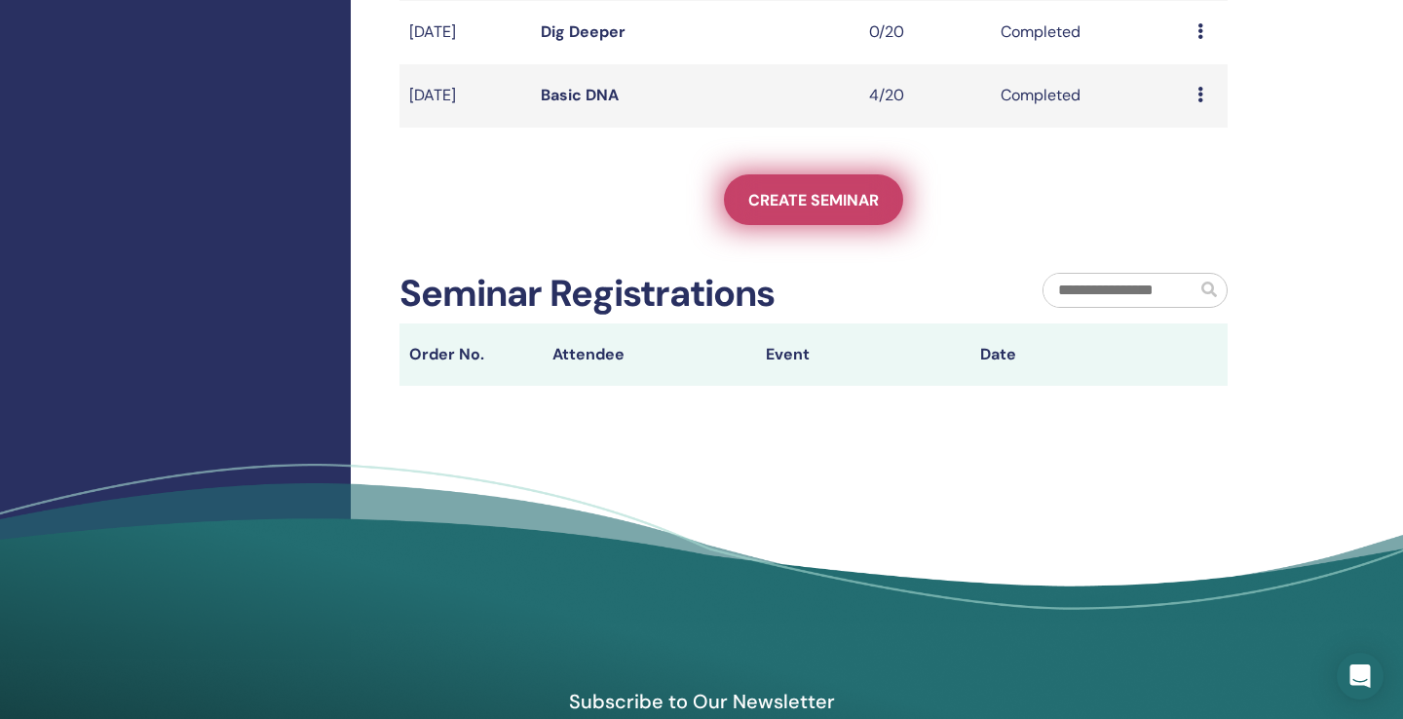
click at [821, 201] on span "Create seminar" at bounding box center [813, 200] width 131 height 20
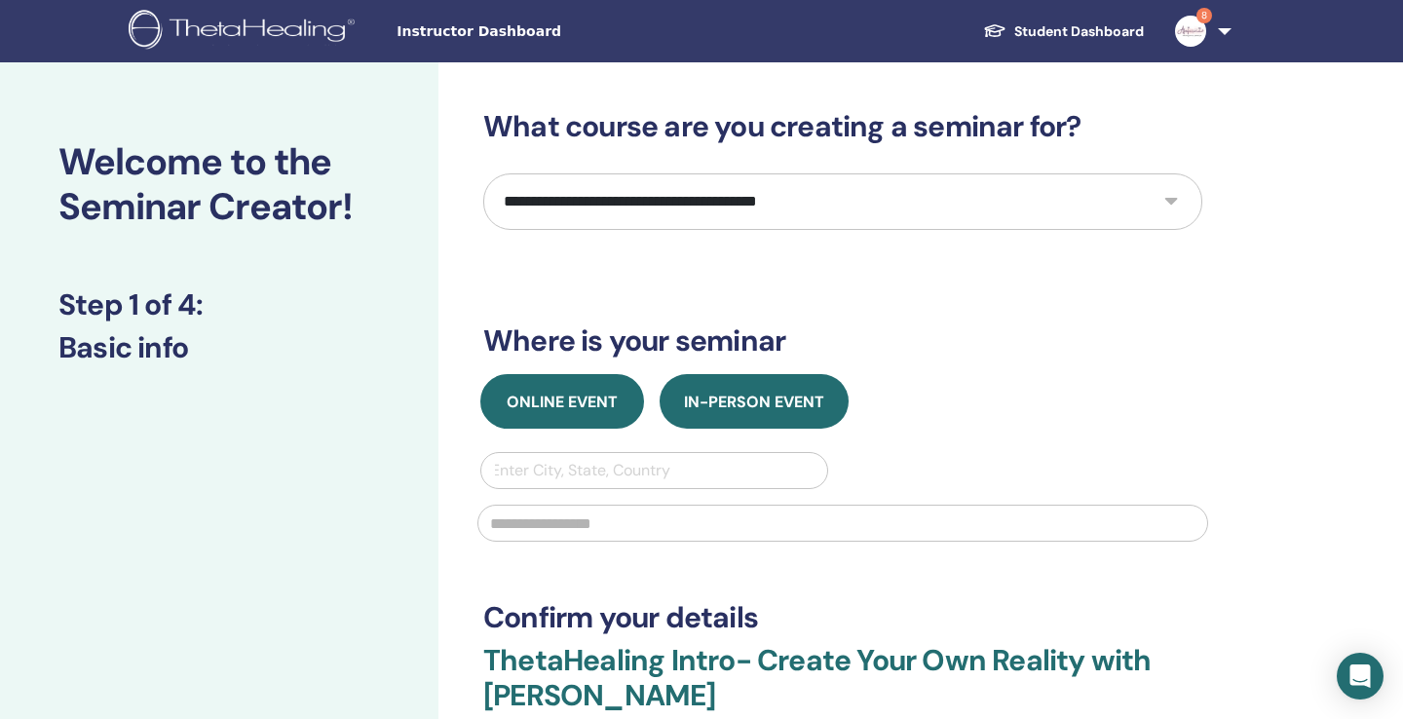
click at [543, 401] on span "Online Event" at bounding box center [562, 402] width 111 height 20
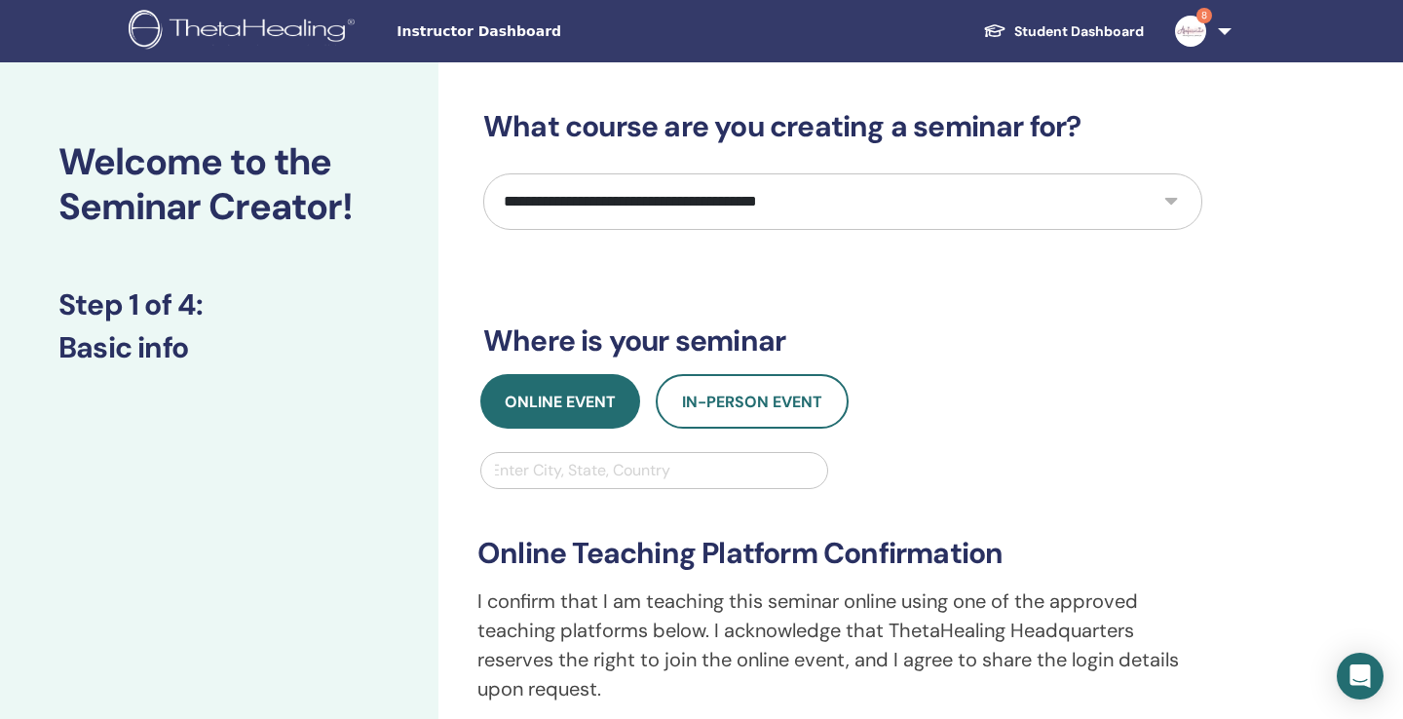
select select "****"
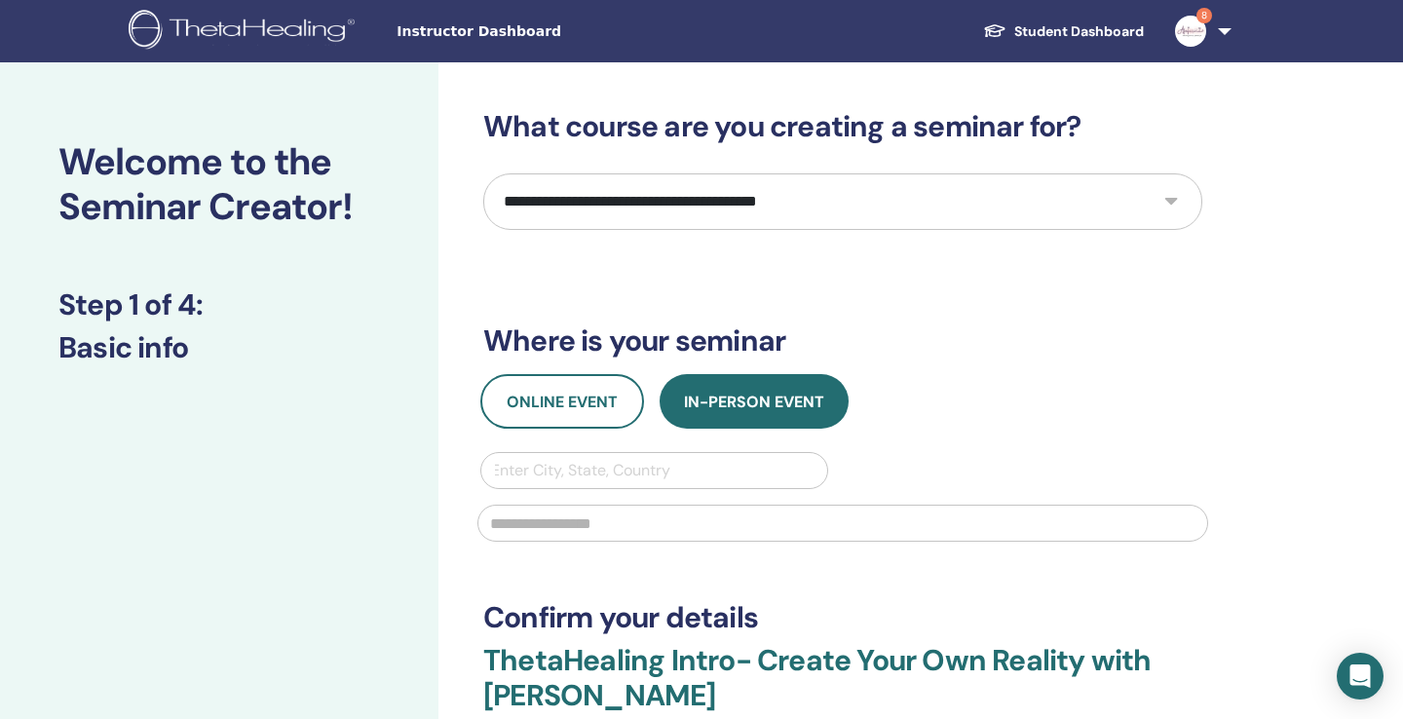
select select "****"
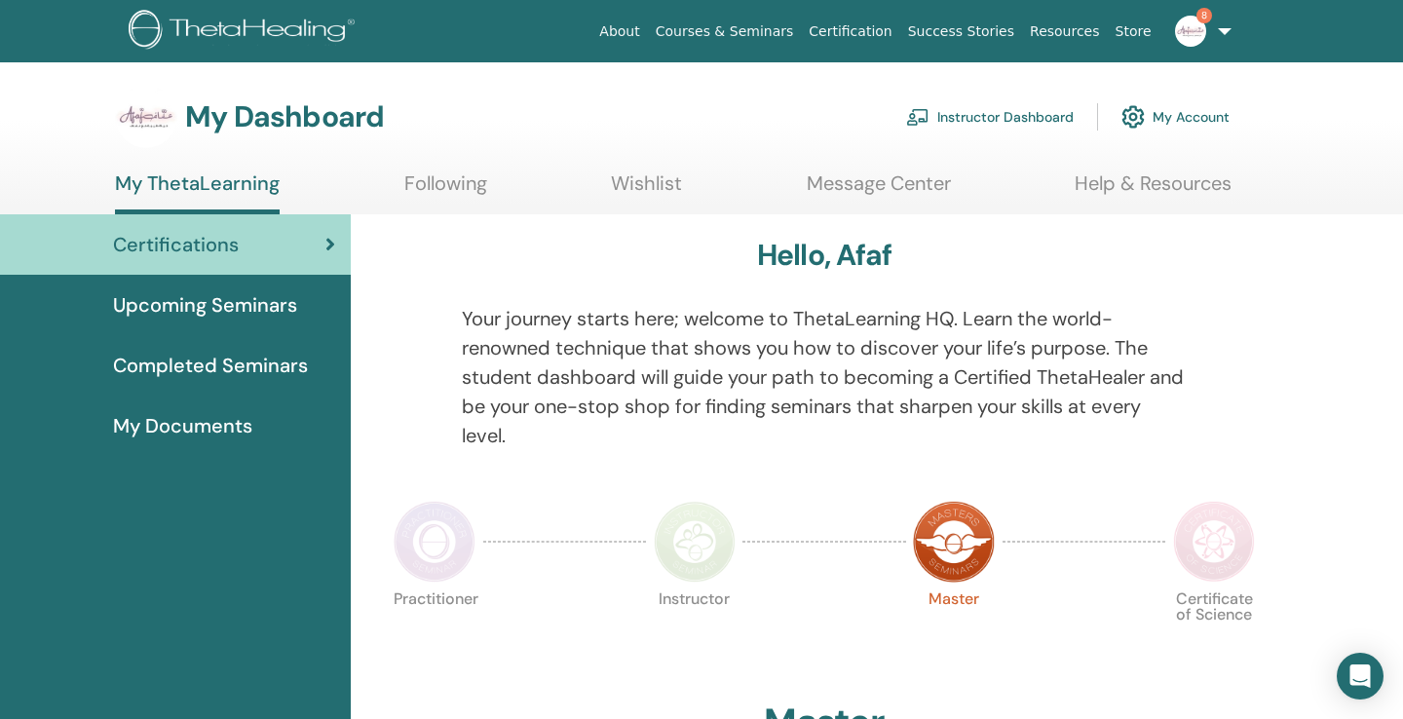
click at [1019, 111] on link "Instructor Dashboard" at bounding box center [990, 116] width 168 height 43
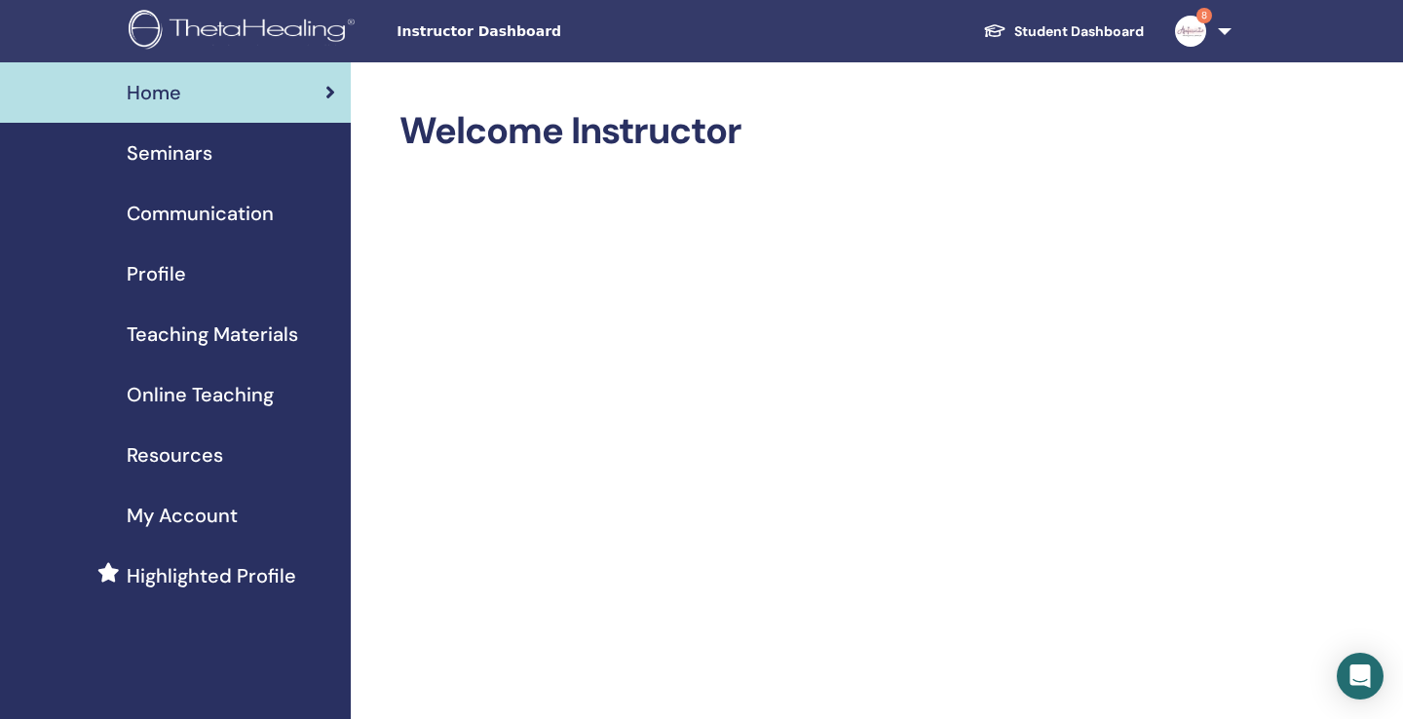
click at [231, 391] on span "Online Teaching" at bounding box center [200, 394] width 147 height 29
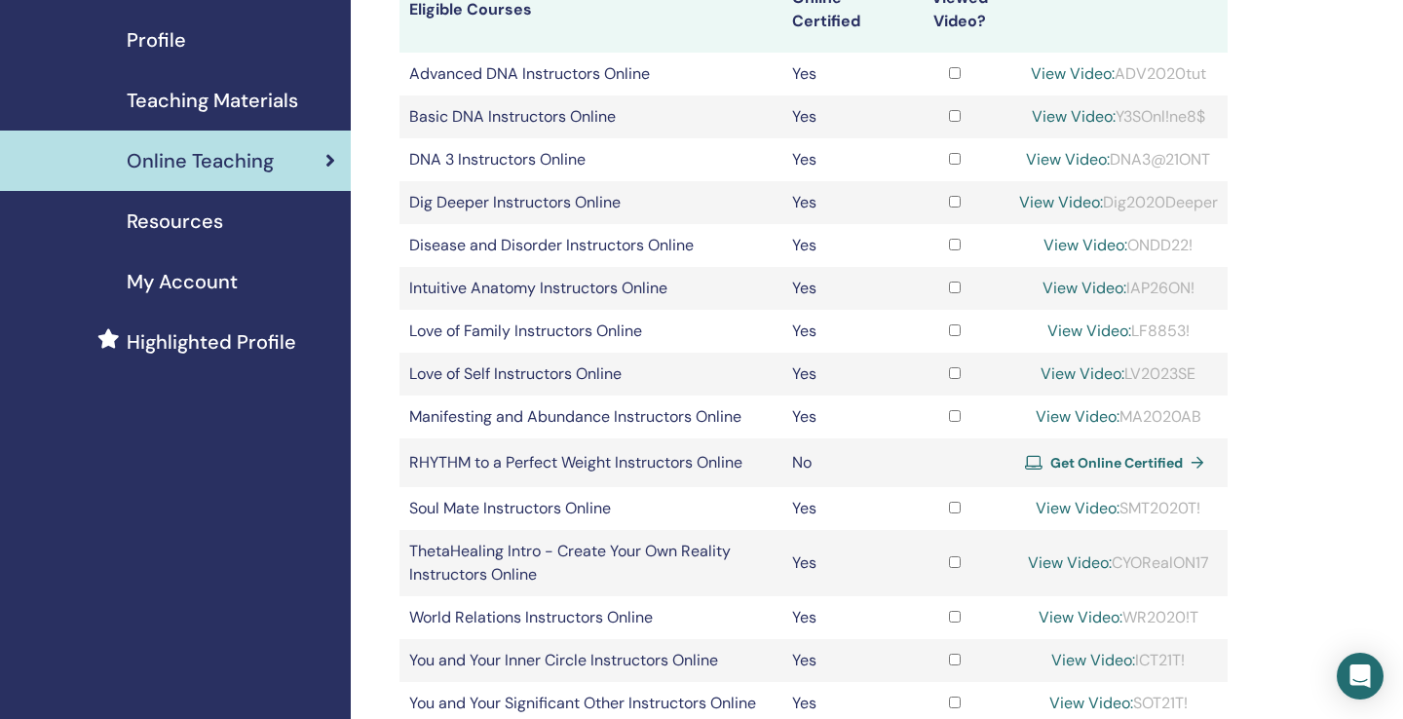
scroll to position [240, 0]
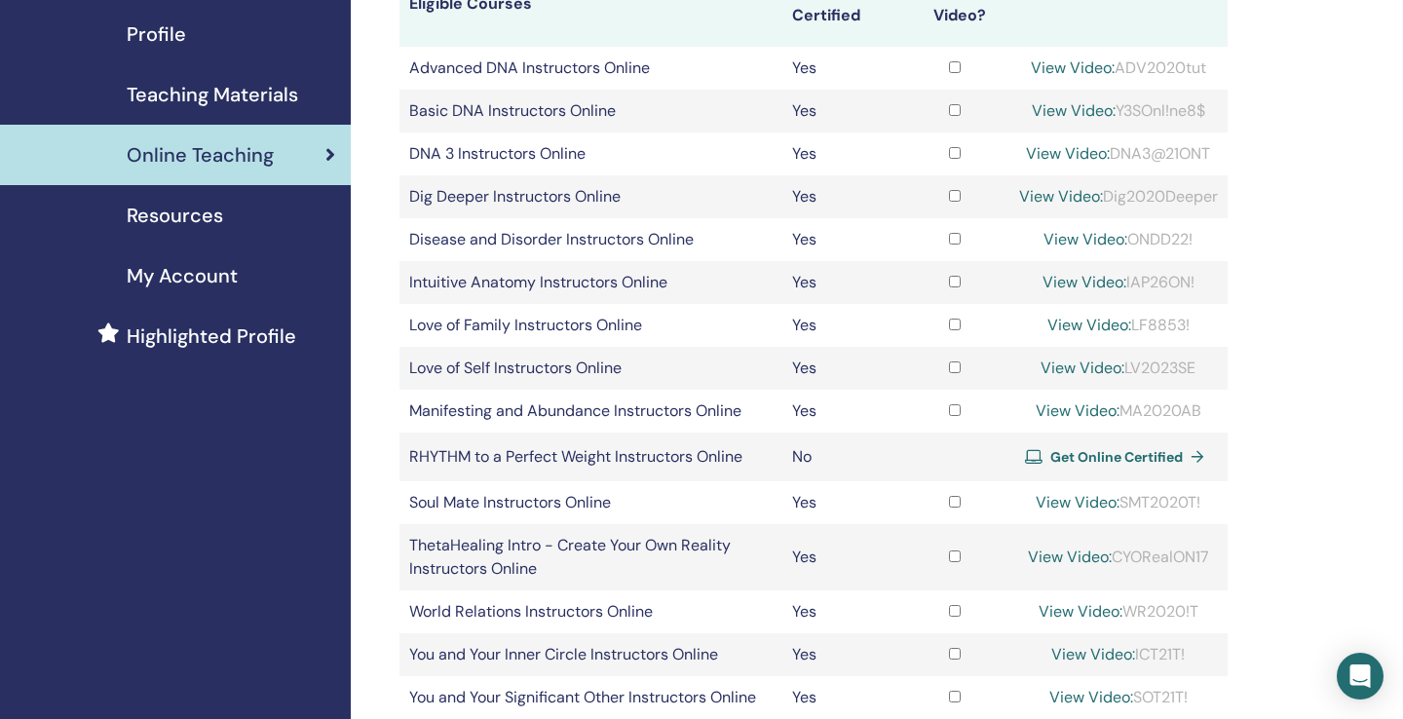
click at [1101, 335] on link "View Video:" at bounding box center [1089, 325] width 84 height 20
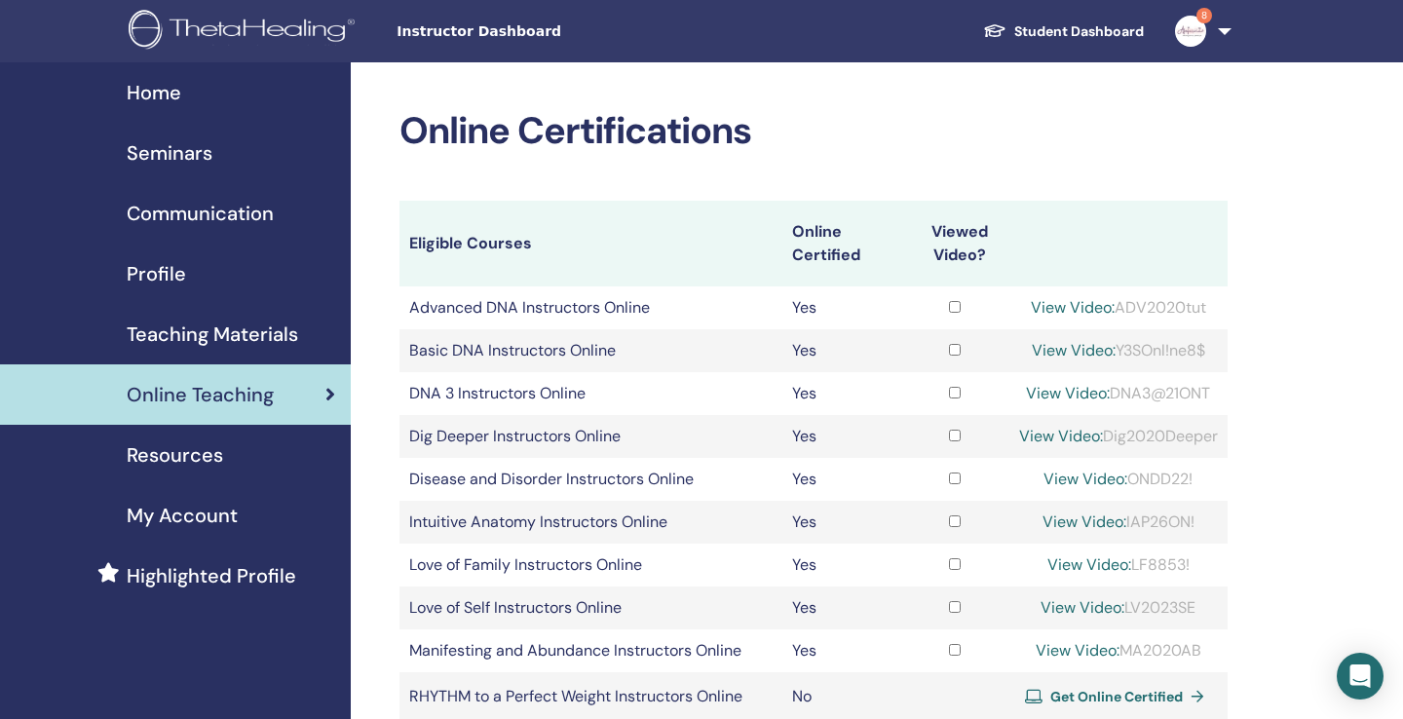
scroll to position [240, 0]
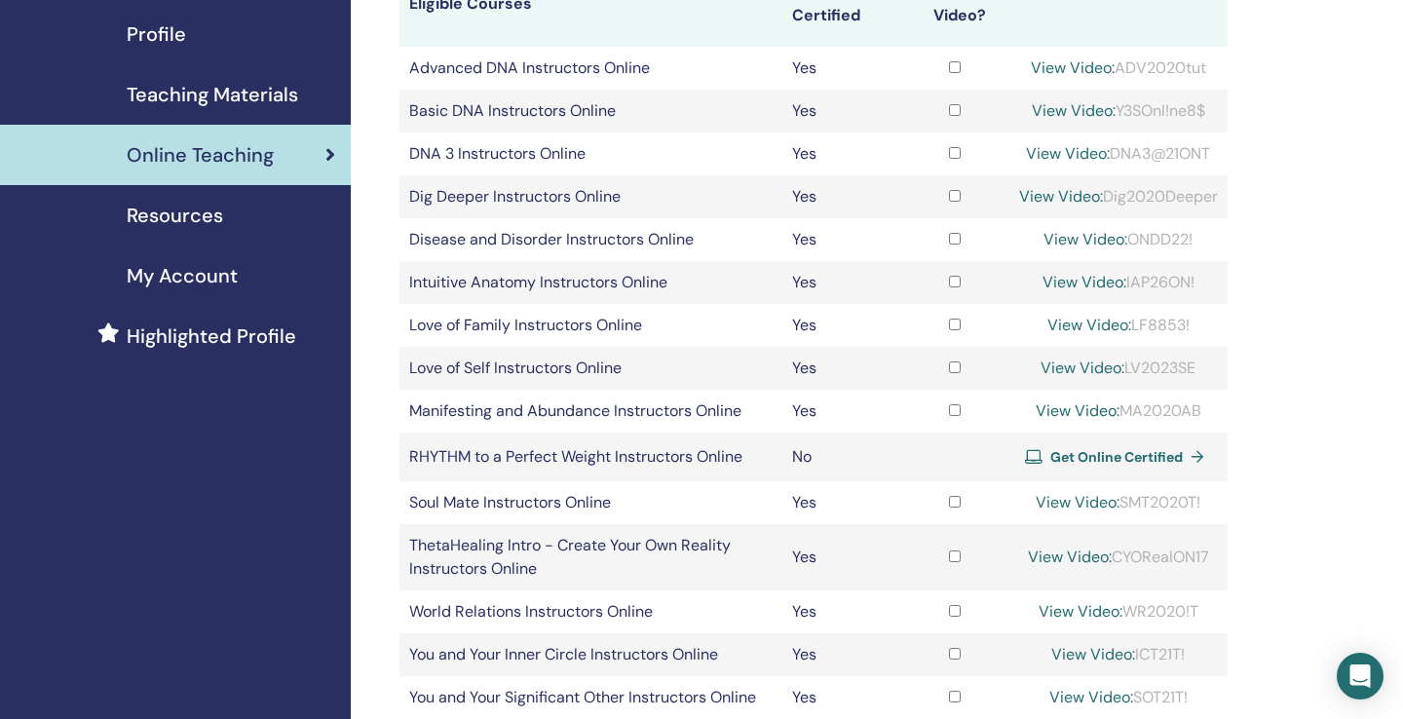
click at [1165, 294] on div "View Video: IAP26ON!" at bounding box center [1118, 282] width 199 height 23
click at [1175, 337] on div "View Video: LF8853!" at bounding box center [1118, 325] width 199 height 23
copy div "LF8853"
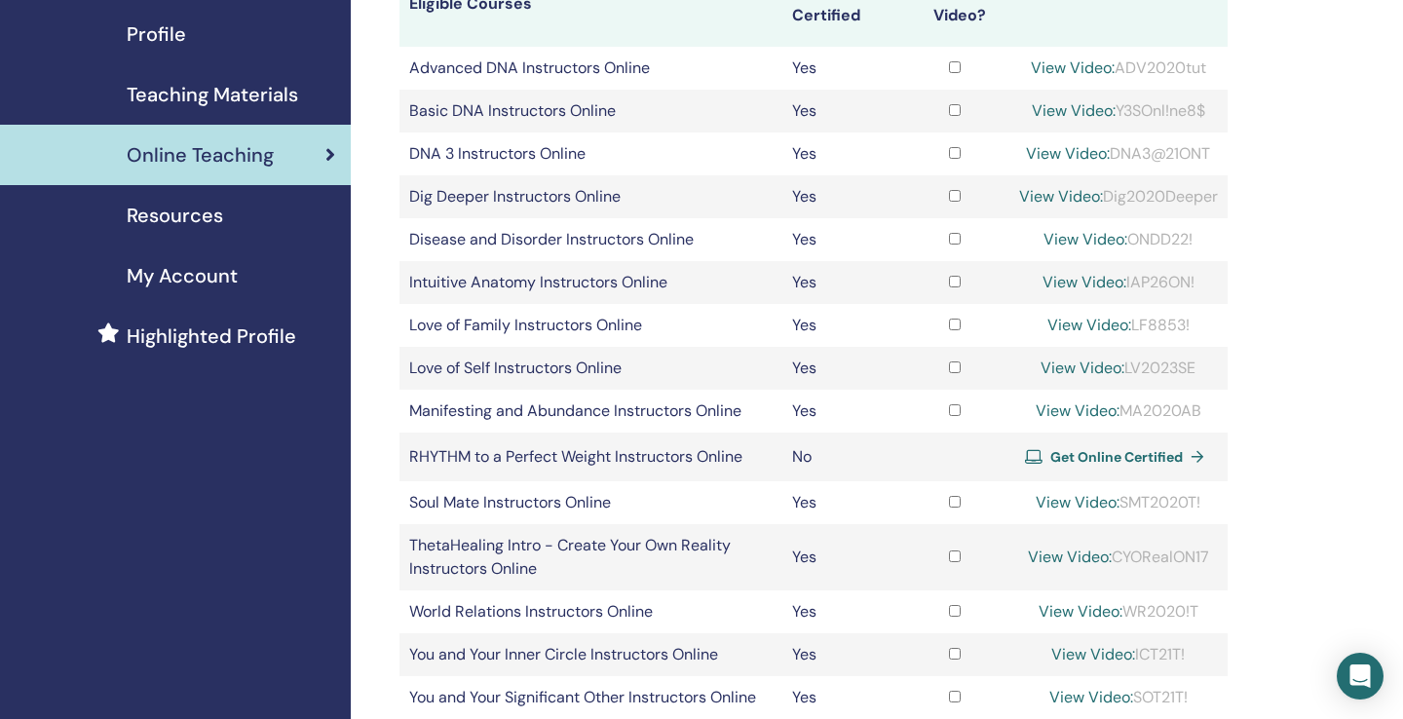
click at [1073, 335] on link "View Video:" at bounding box center [1089, 325] width 84 height 20
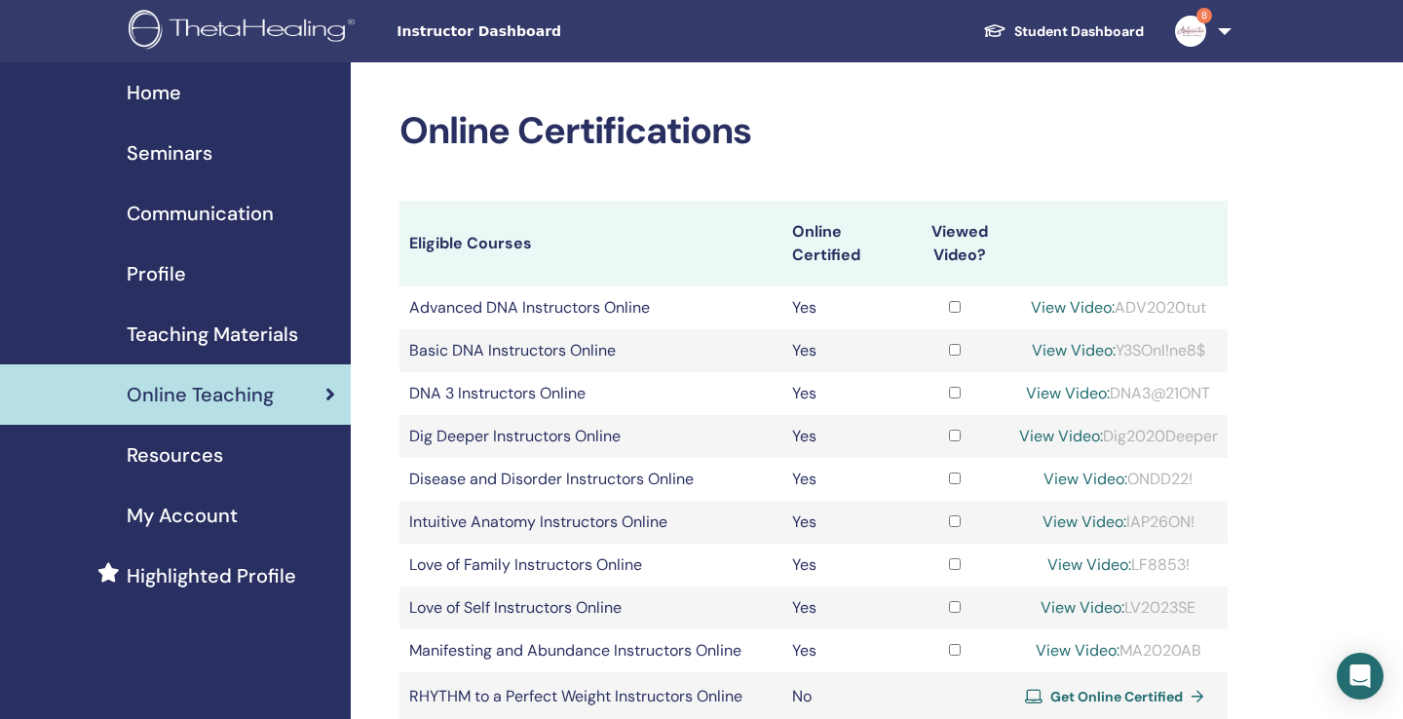
scroll to position [240, 0]
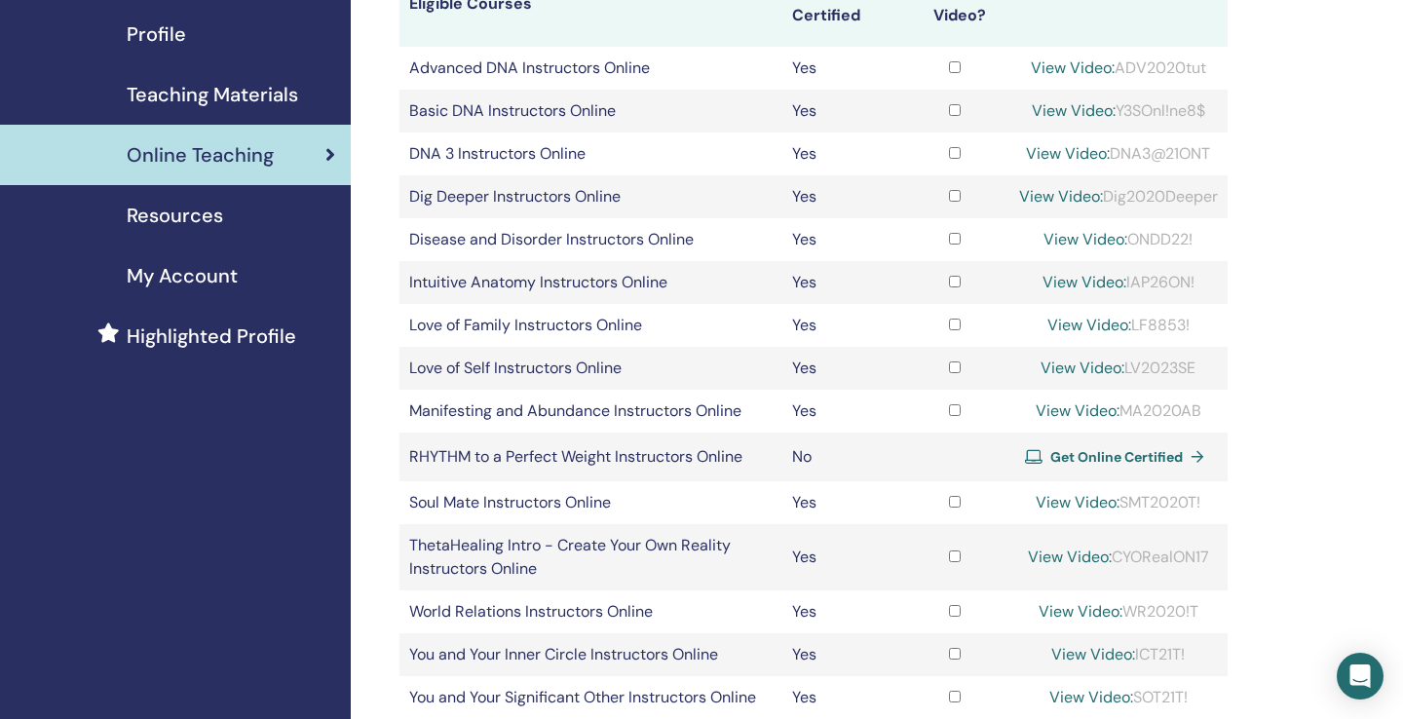
drag, startPoint x: 1141, startPoint y: 420, endPoint x: 1211, endPoint y: 417, distance: 70.2
click at [1211, 337] on div "View Video: LF8853!" at bounding box center [1118, 325] width 199 height 23
copy div "LF8853!"
click at [1301, 438] on div "Online Certifications Eligible Courses Online Certified Viewed Video? Advanced …" at bounding box center [877, 429] width 1052 height 1212
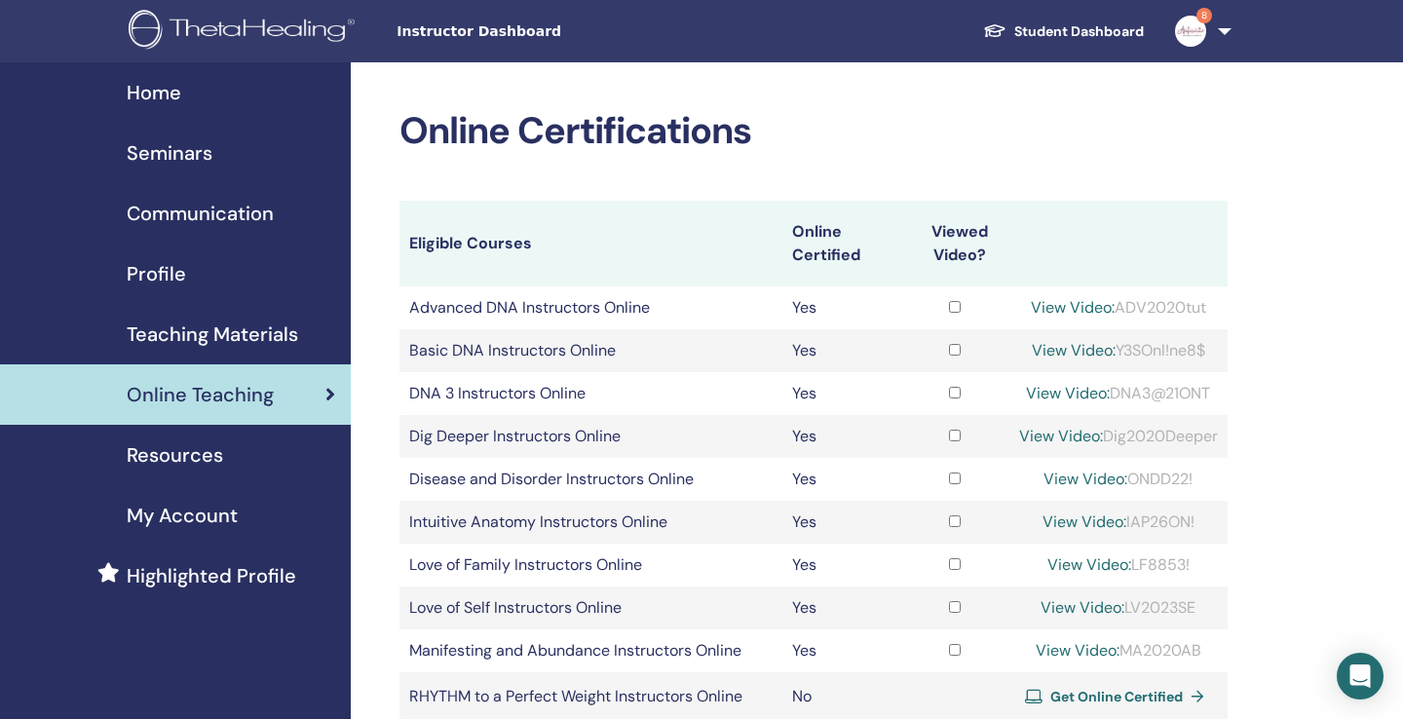
scroll to position [0, 0]
click at [190, 152] on span "Seminars" at bounding box center [170, 152] width 86 height 29
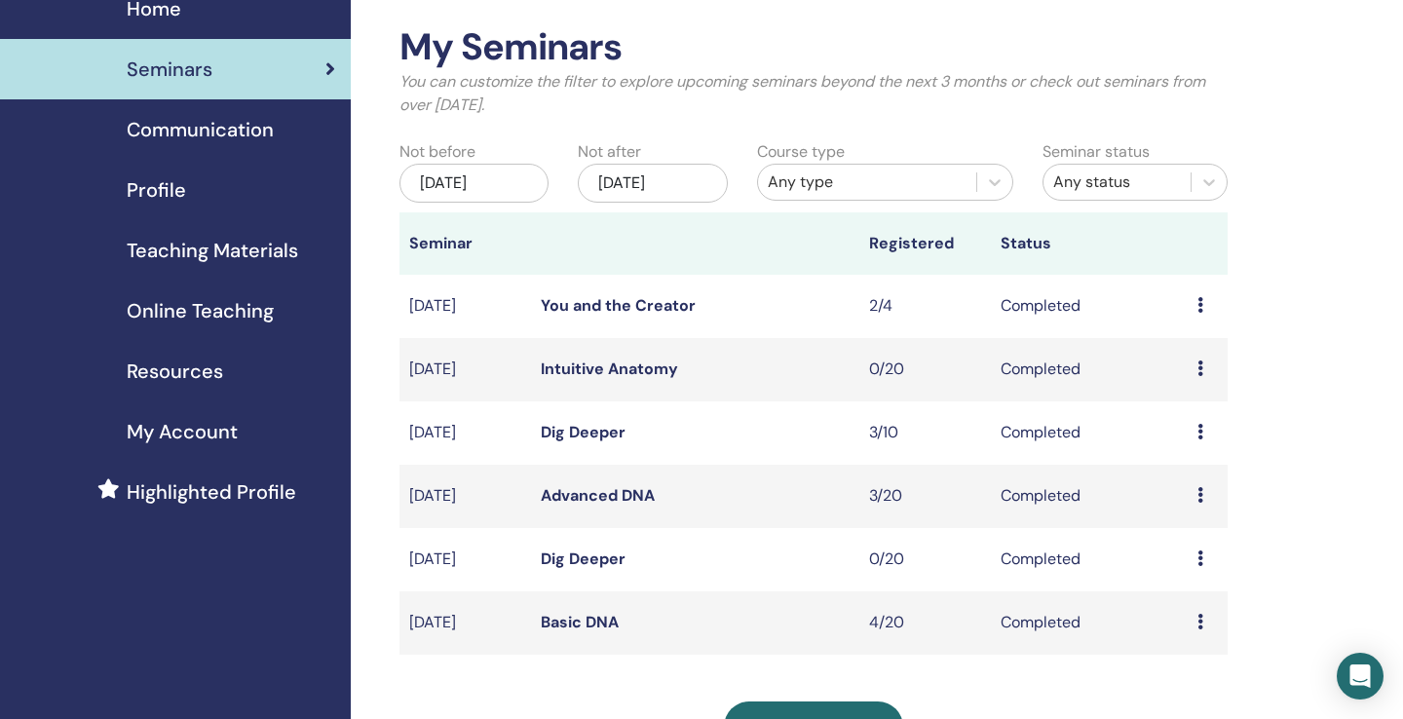
scroll to position [362, 0]
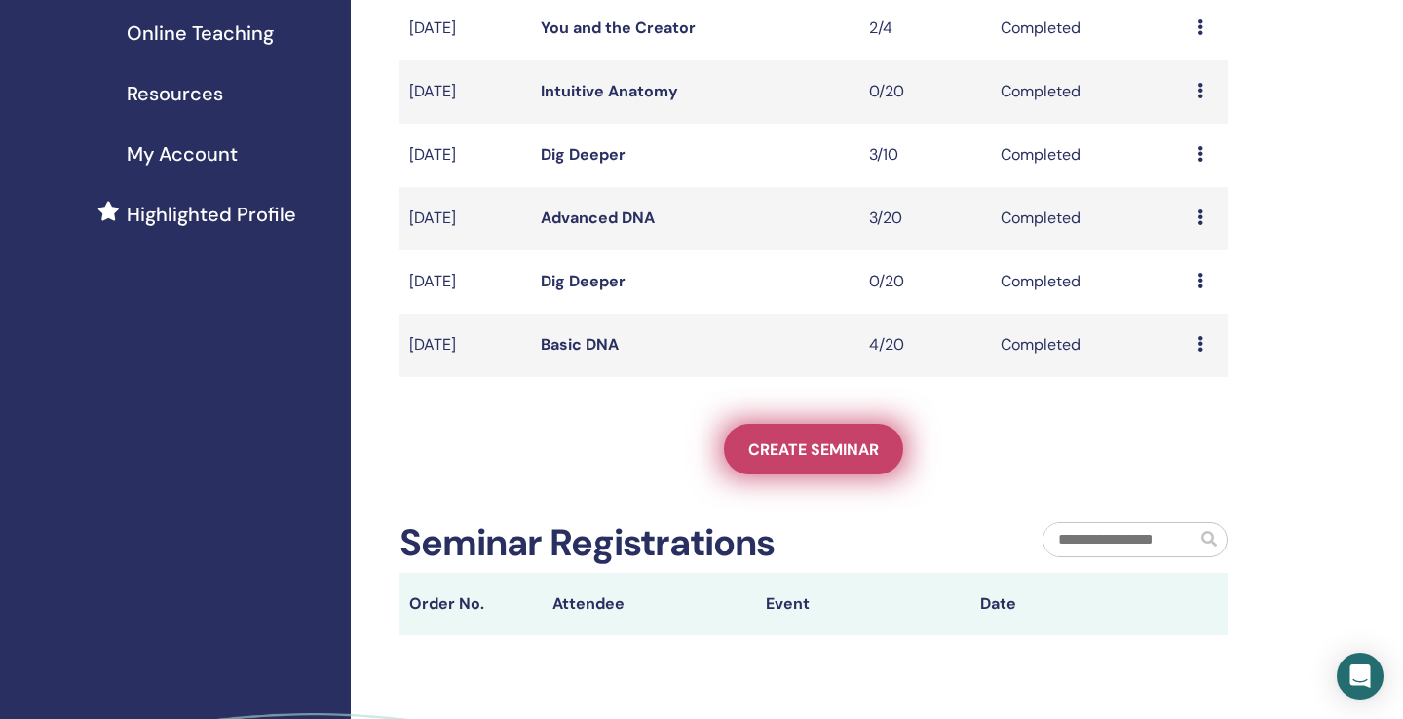
click at [812, 447] on span "Create seminar" at bounding box center [813, 449] width 131 height 20
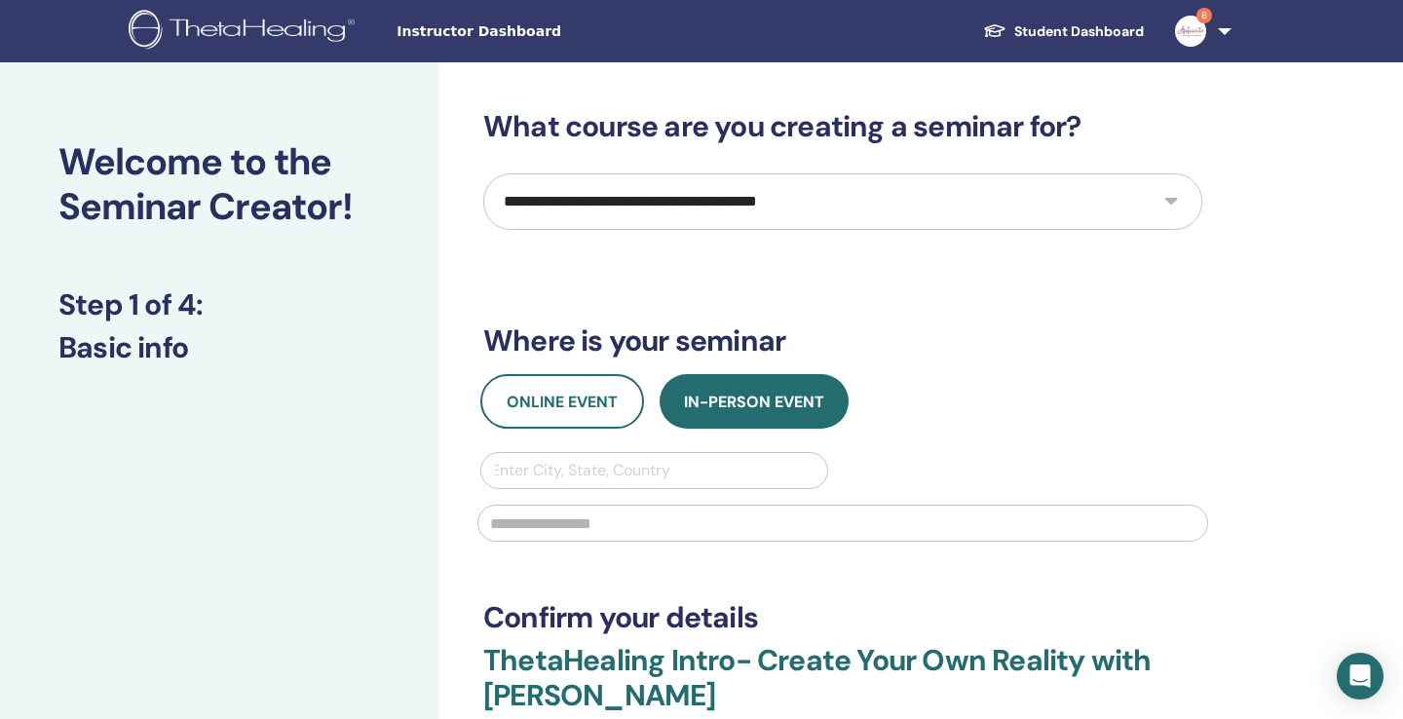
select select "****"
